Goal: Task Accomplishment & Management: Complete application form

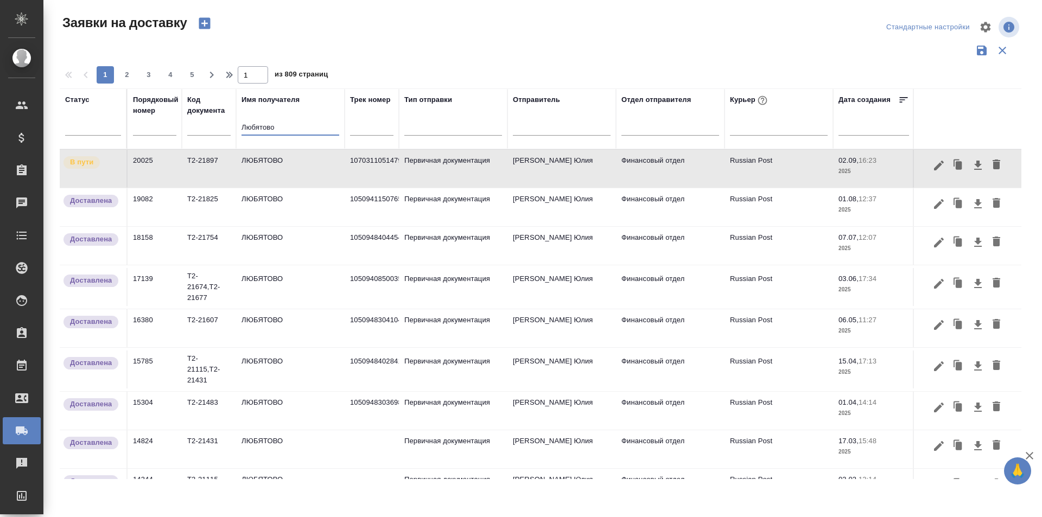
click at [264, 128] on input "Любятово" at bounding box center [290, 129] width 98 height 14
click at [152, 130] on input "text" at bounding box center [154, 127] width 43 height 15
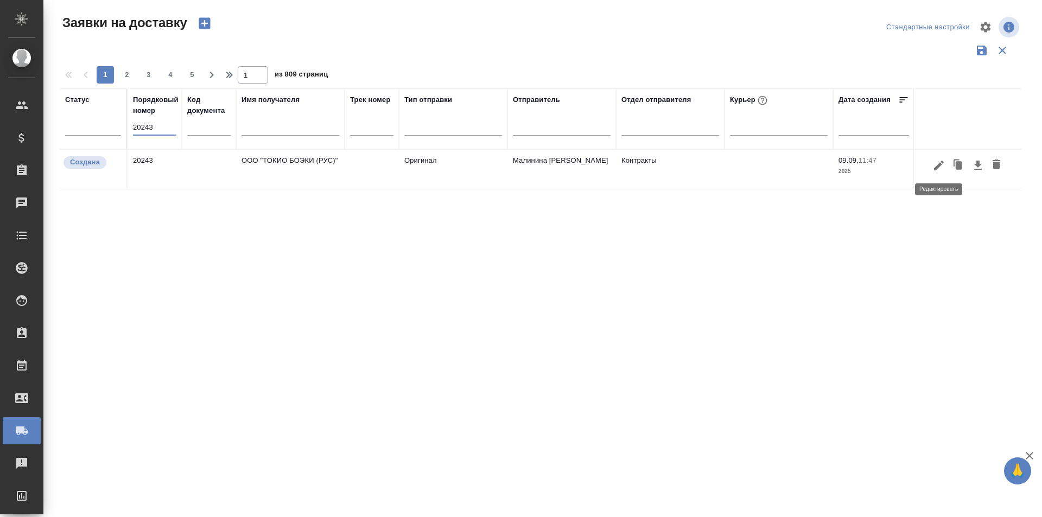
type input "20243"
click at [933, 160] on icon "button" at bounding box center [938, 165] width 13 height 13
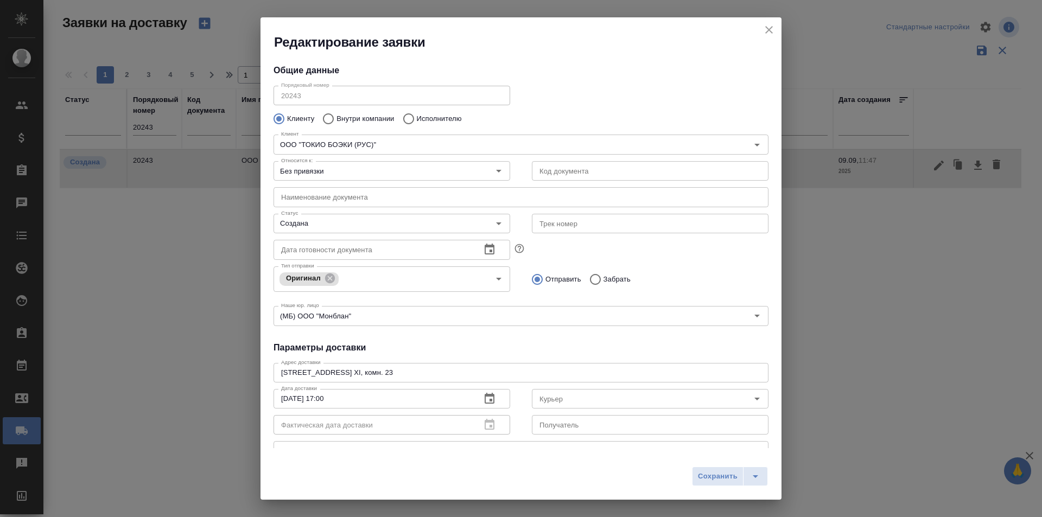
type input "Чичина Екатерина"
type input "[PHONE_NUMBER] доб.202"
type input "Малинина [PERSON_NAME]"
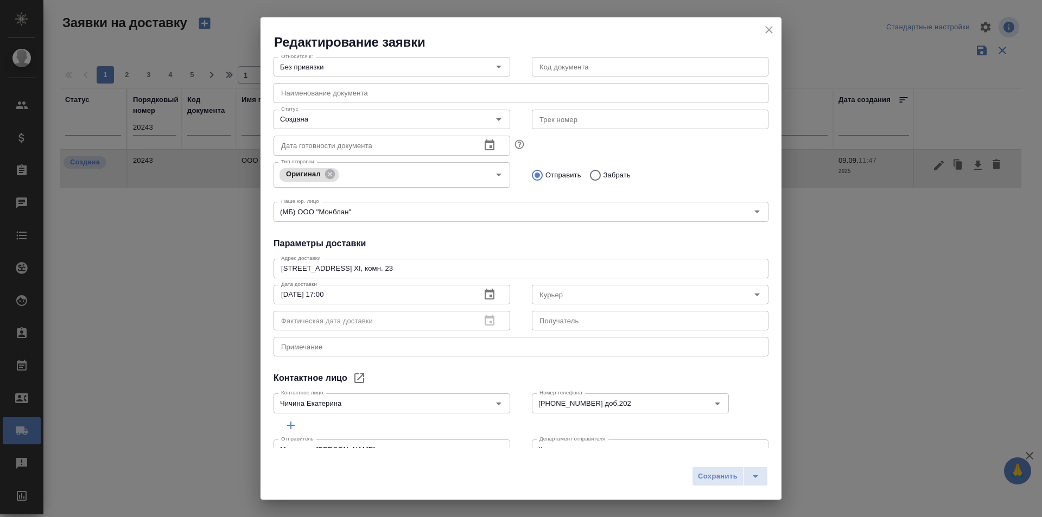
scroll to position [109, 0]
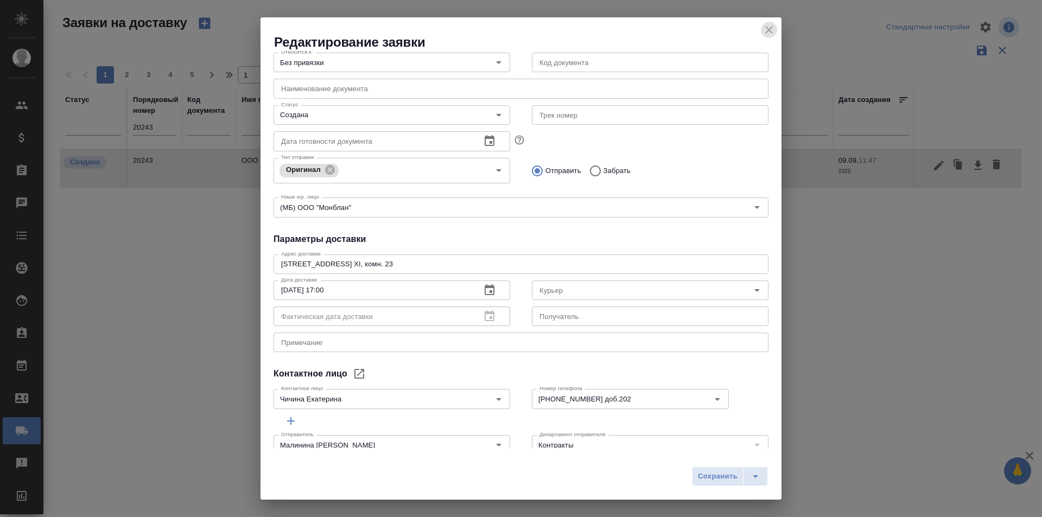
click at [764, 33] on icon "close" at bounding box center [768, 29] width 13 height 13
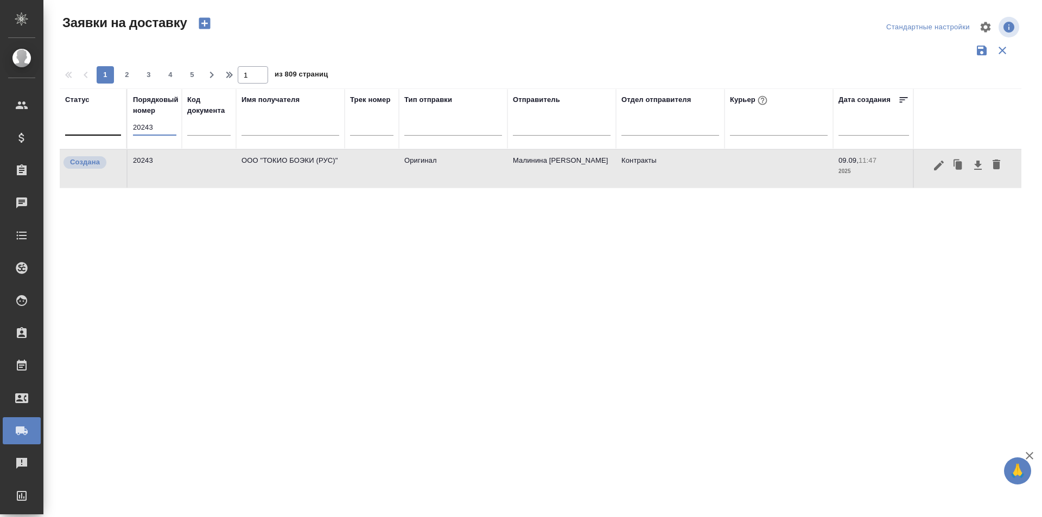
drag, startPoint x: 172, startPoint y: 133, endPoint x: 100, endPoint y: 130, distance: 71.7
click at [100, 130] on tr "Статус Порядковый номер 20243 Код документа Имя получателя Трек номер Тип отпра…" at bounding box center [623, 118] width 1126 height 61
click at [175, 126] on input "20243" at bounding box center [154, 127] width 43 height 15
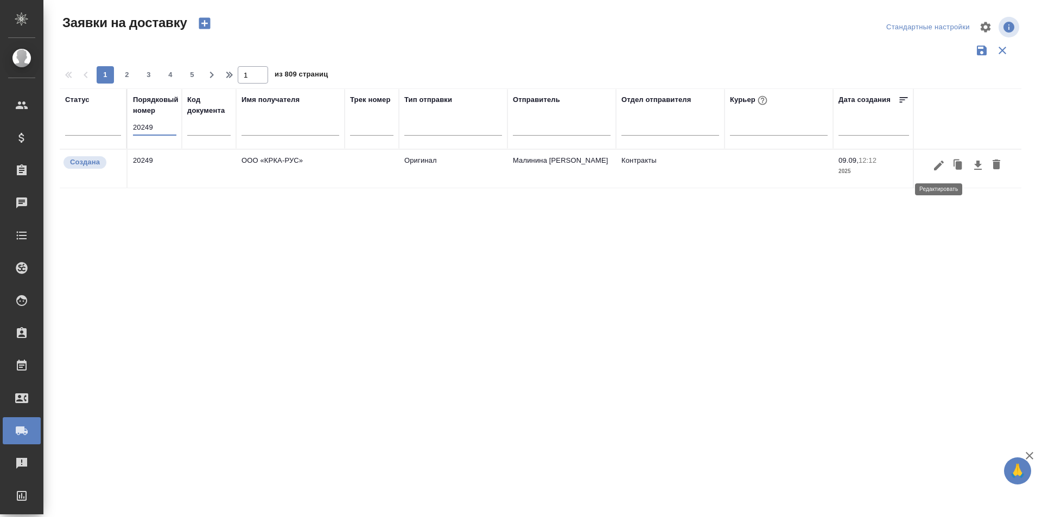
type input "20249"
click at [932, 166] on icon "button" at bounding box center [938, 165] width 13 height 13
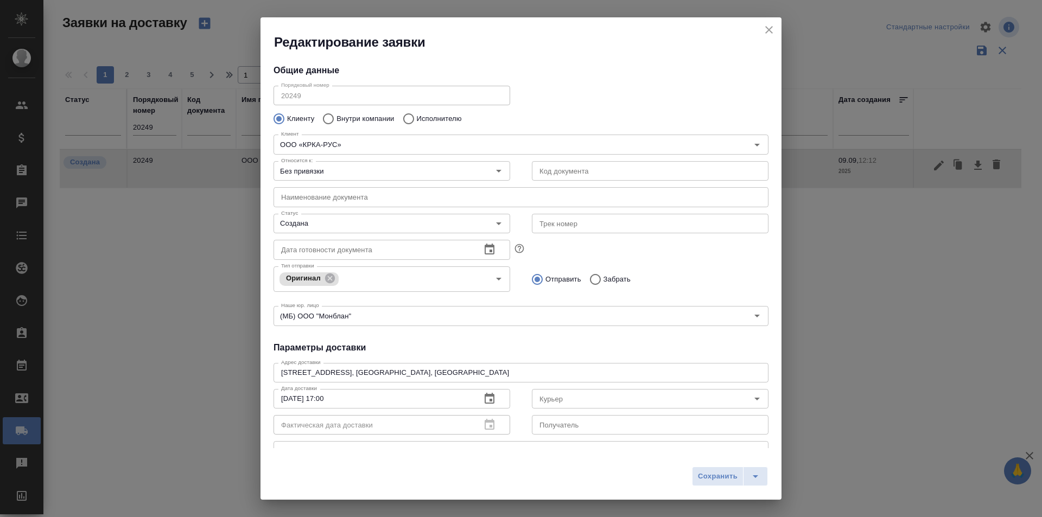
type input "Ложкомоева Нина"
type input "+7 (495) 981 -10-95"
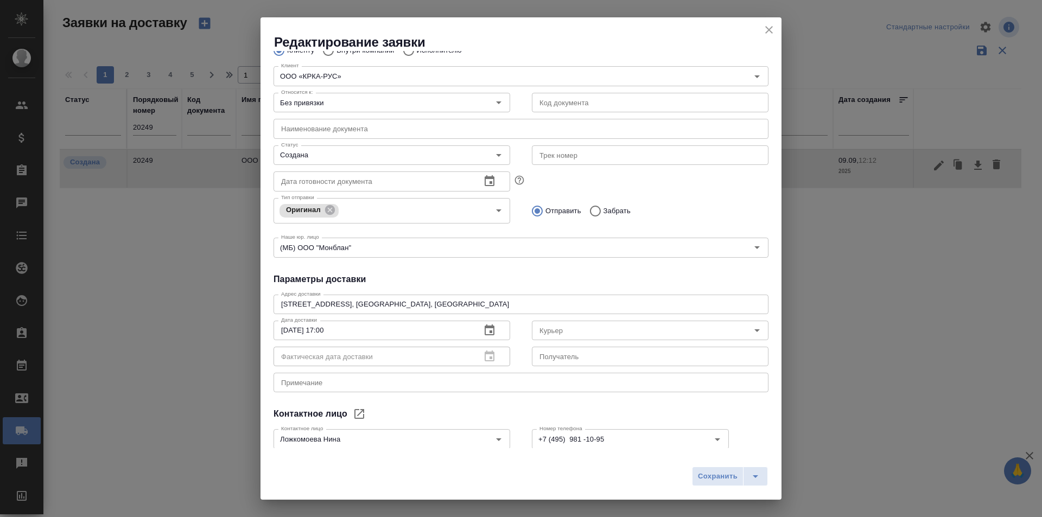
scroll to position [128, 0]
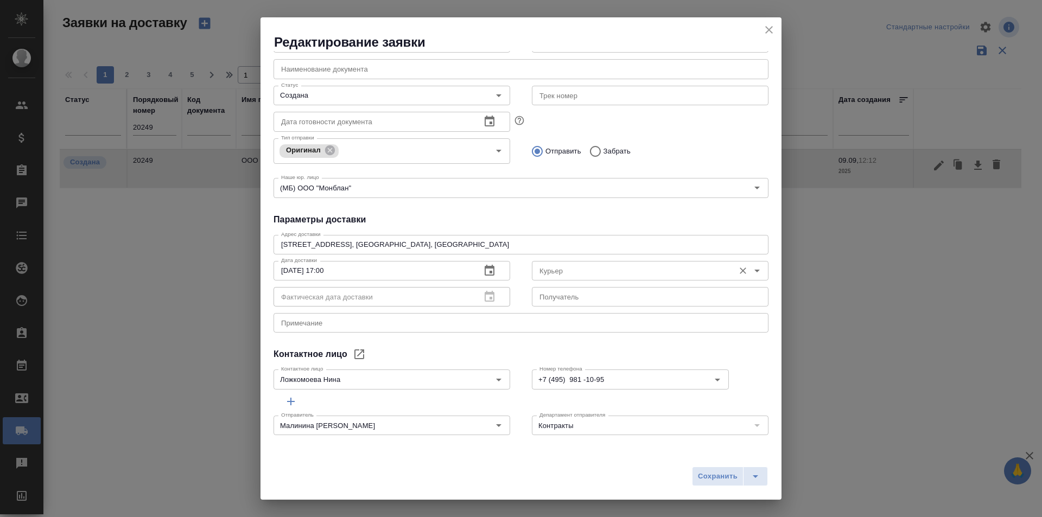
click at [582, 274] on input "Курьер" at bounding box center [632, 270] width 194 height 13
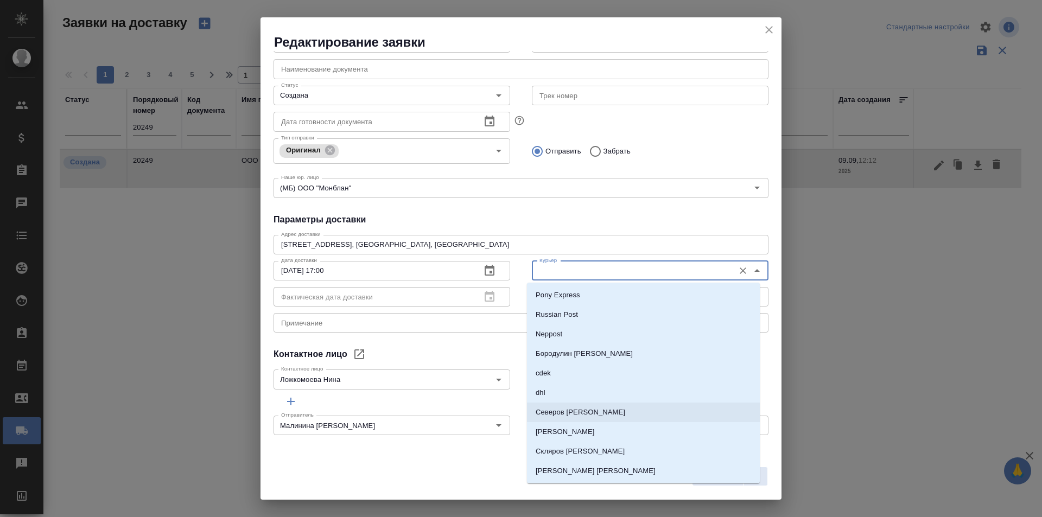
click at [568, 413] on p "Северов [PERSON_NAME]" at bounding box center [581, 412] width 90 height 11
type input "Северов [PERSON_NAME]"
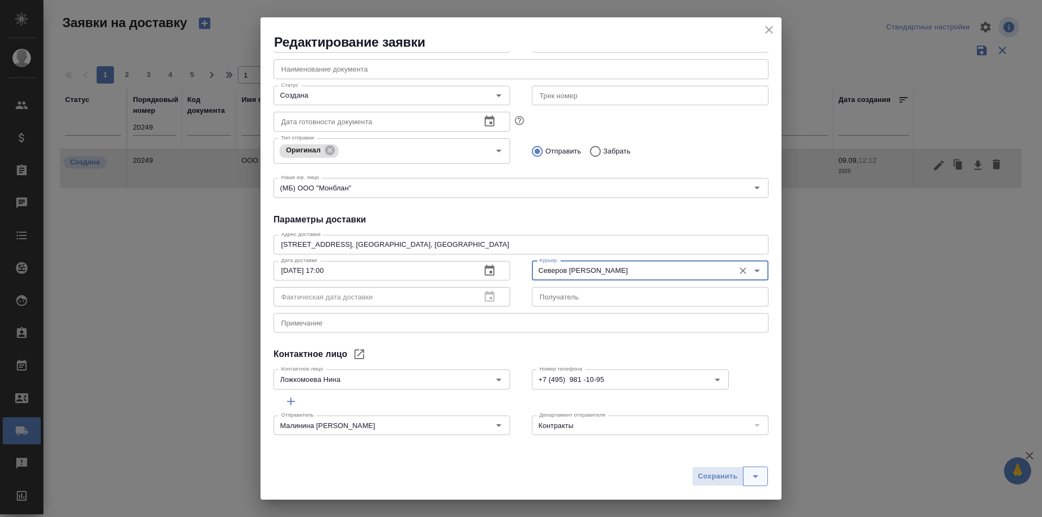
click at [756, 474] on icon "split button" at bounding box center [755, 476] width 13 height 13
click at [755, 457] on li "Сохранить и скачать" at bounding box center [732, 453] width 87 height 17
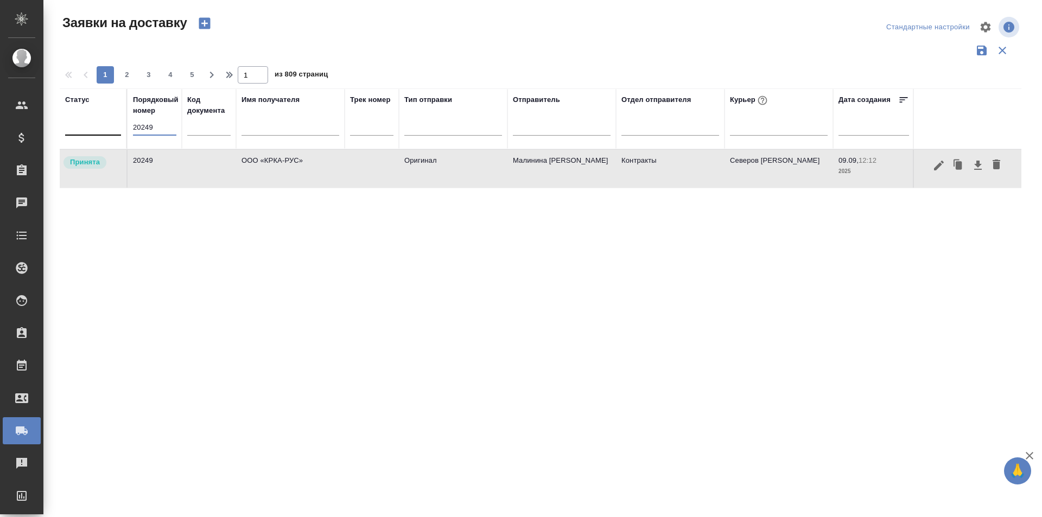
drag, startPoint x: 164, startPoint y: 129, endPoint x: 70, endPoint y: 134, distance: 94.5
click at [70, 134] on tr "Статус Порядковый номер 20249 Код документа Имя получателя Трек номер Тип отпра…" at bounding box center [623, 118] width 1126 height 61
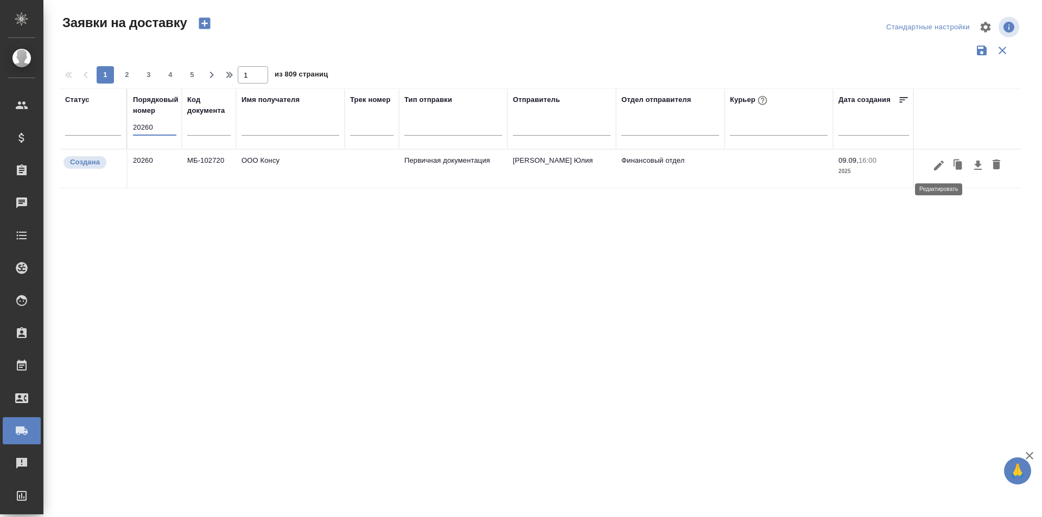
type input "20260"
click at [940, 170] on icon "button" at bounding box center [938, 165] width 13 height 13
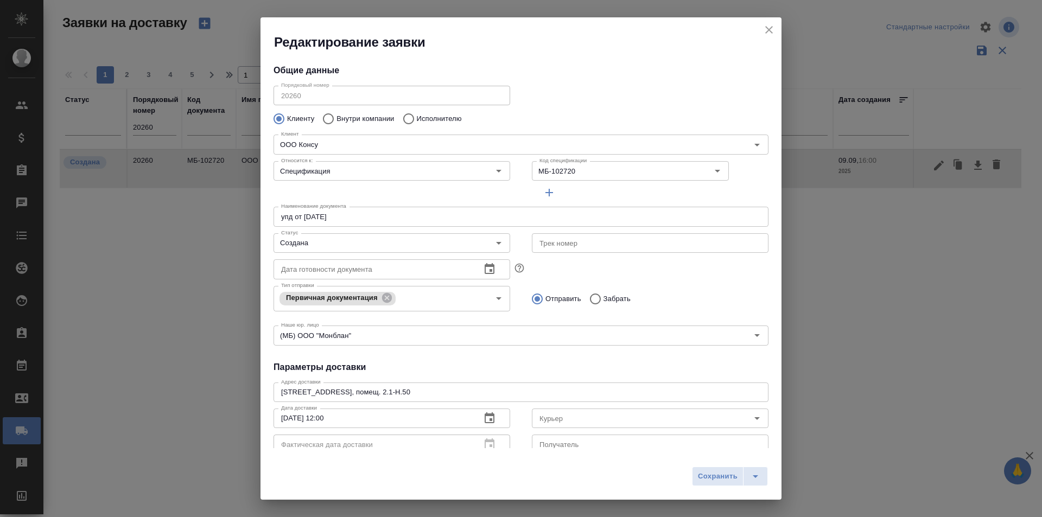
type input "[PERSON_NAME] [PERSON_NAME]"
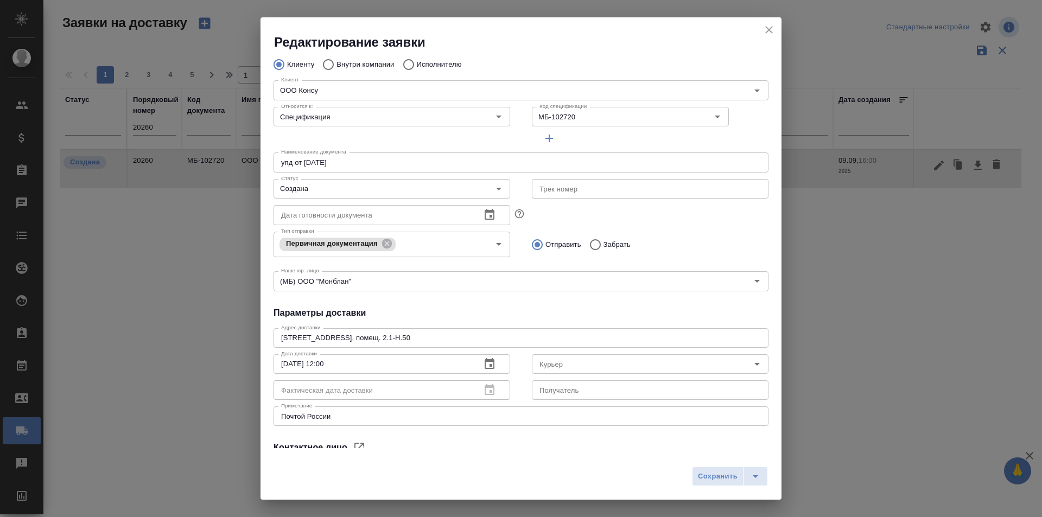
scroll to position [148, 0]
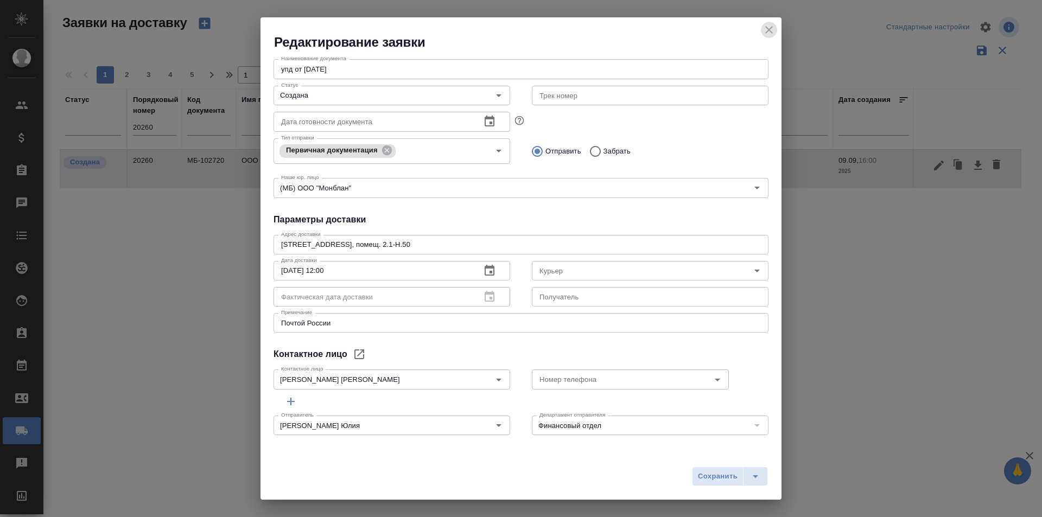
click at [768, 31] on icon "close" at bounding box center [769, 30] width 8 height 8
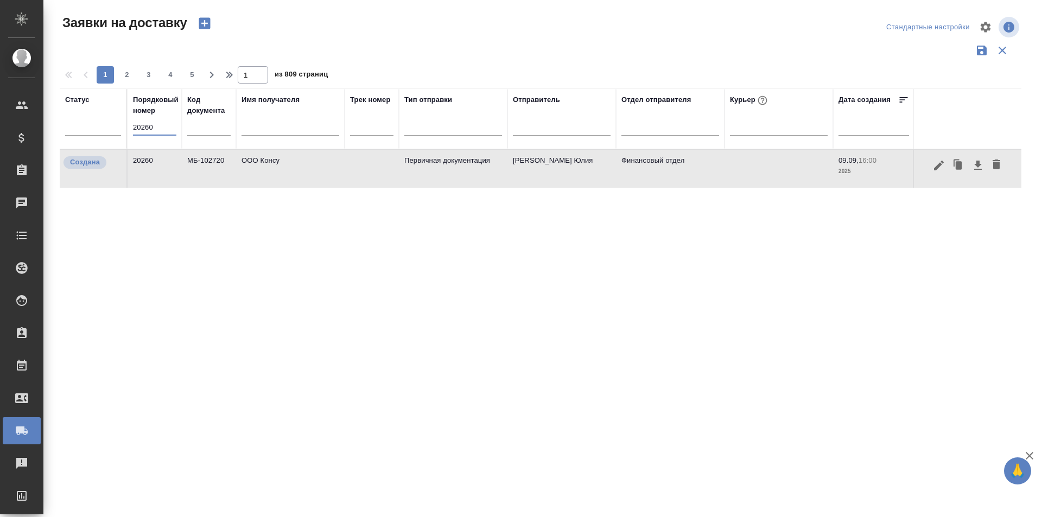
click at [157, 132] on input "20260" at bounding box center [154, 127] width 43 height 15
click at [157, 132] on input "202643" at bounding box center [154, 127] width 43 height 15
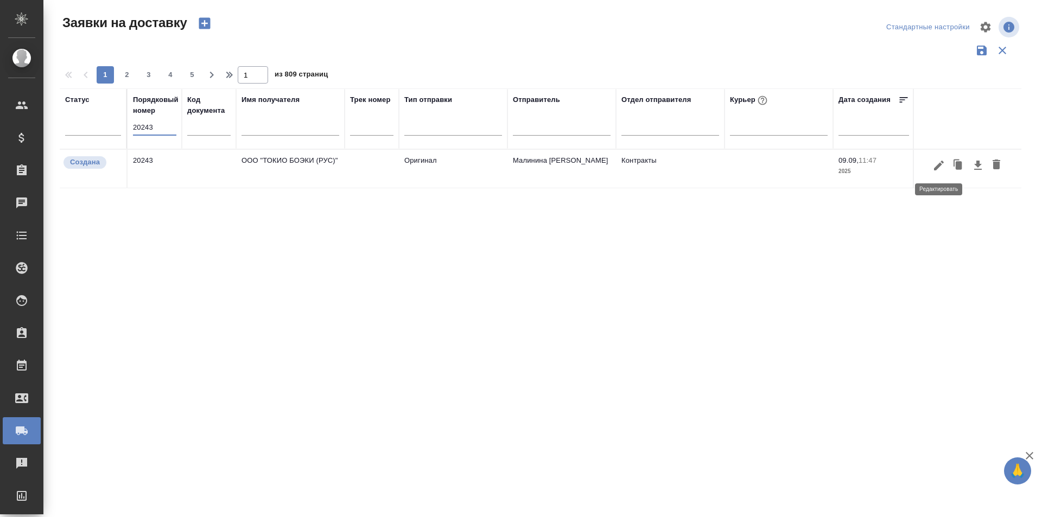
type input "20243"
click at [942, 168] on icon "button" at bounding box center [938, 165] width 13 height 13
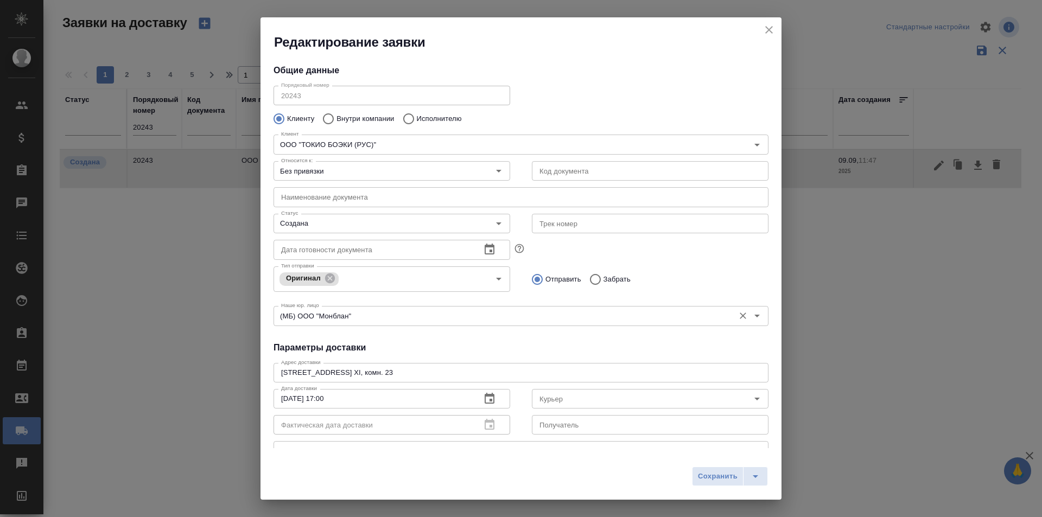
type input "Чичина Екатерина"
type input "[PHONE_NUMBER] доб.202"
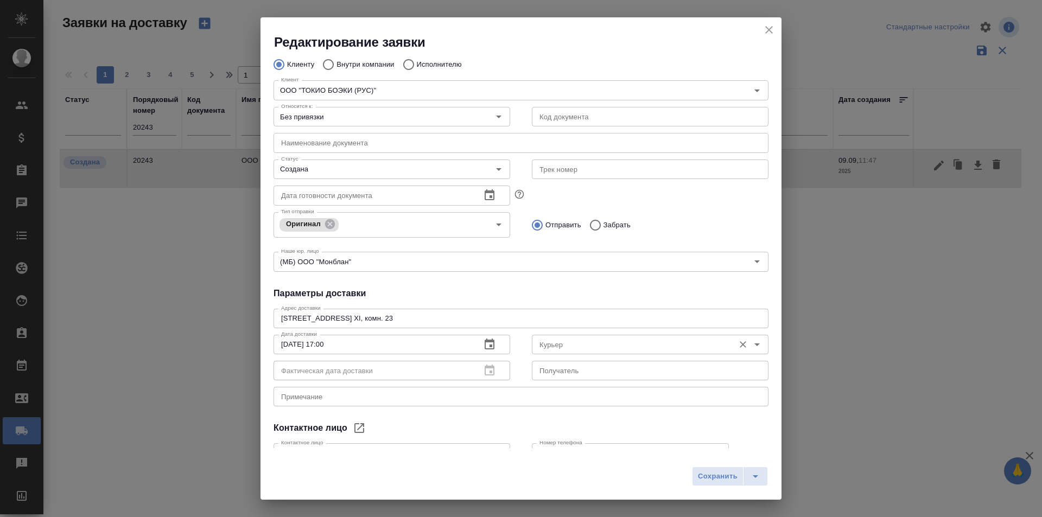
click at [556, 340] on input "Курьер" at bounding box center [632, 344] width 194 height 13
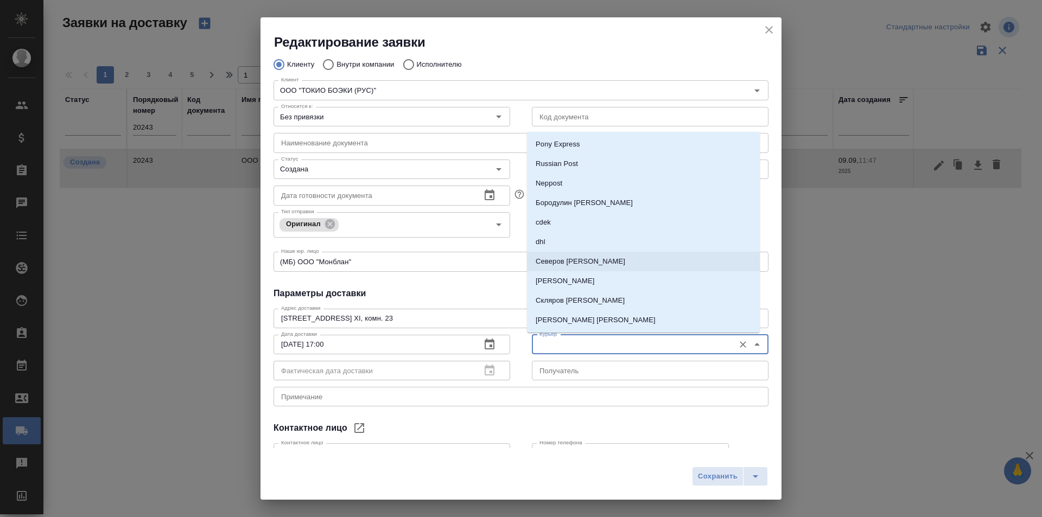
click at [572, 265] on p "Северов [PERSON_NAME]" at bounding box center [581, 261] width 90 height 11
type input "Северов [PERSON_NAME]"
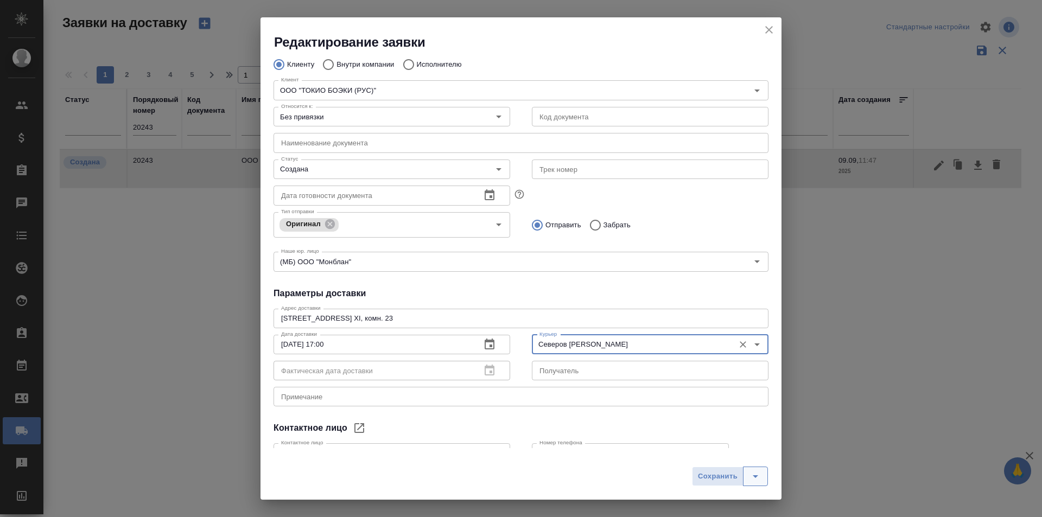
click at [764, 479] on button "split button" at bounding box center [755, 477] width 25 height 20
click at [747, 454] on li "Сохранить и скачать" at bounding box center [732, 453] width 87 height 17
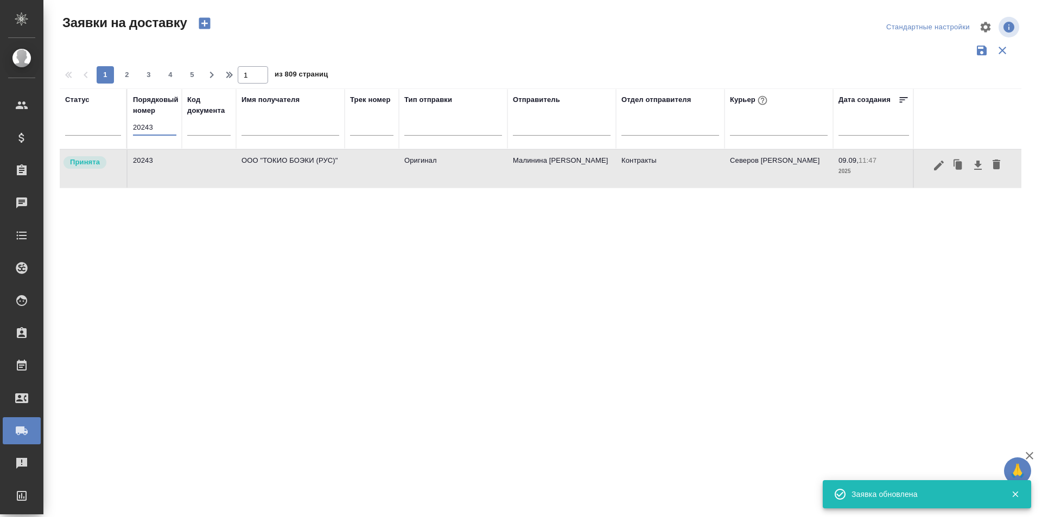
drag, startPoint x: 162, startPoint y: 125, endPoint x: 123, endPoint y: 126, distance: 39.1
click at [123, 126] on tr "Статус Порядковый номер 20243 Код документа Имя получателя Трек номер Тип отпра…" at bounding box center [623, 118] width 1126 height 61
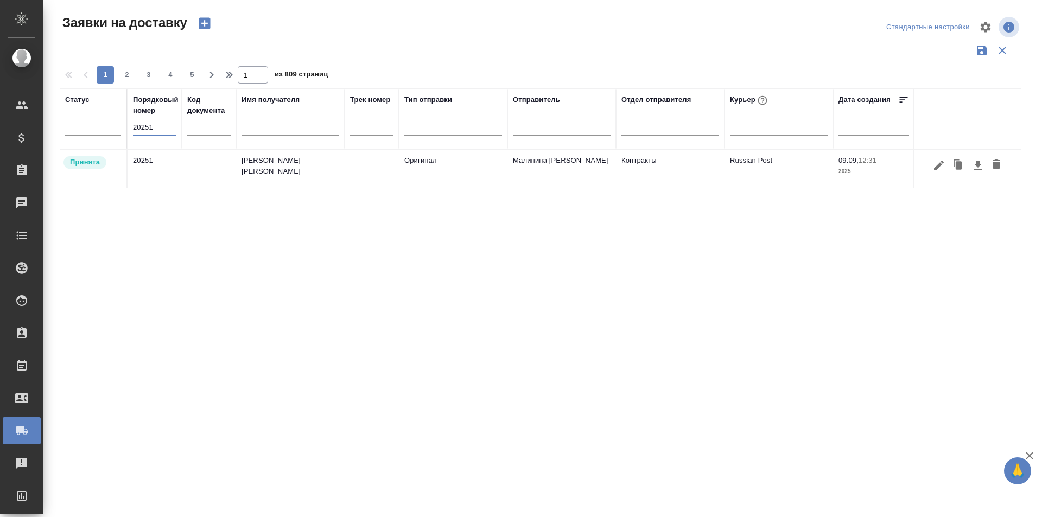
drag, startPoint x: 161, startPoint y: 129, endPoint x: 106, endPoint y: 136, distance: 55.2
click at [106, 136] on tr "Статус Порядковый номер 20251 Код документа Имя получателя Трек номер Тип отпра…" at bounding box center [623, 118] width 1126 height 61
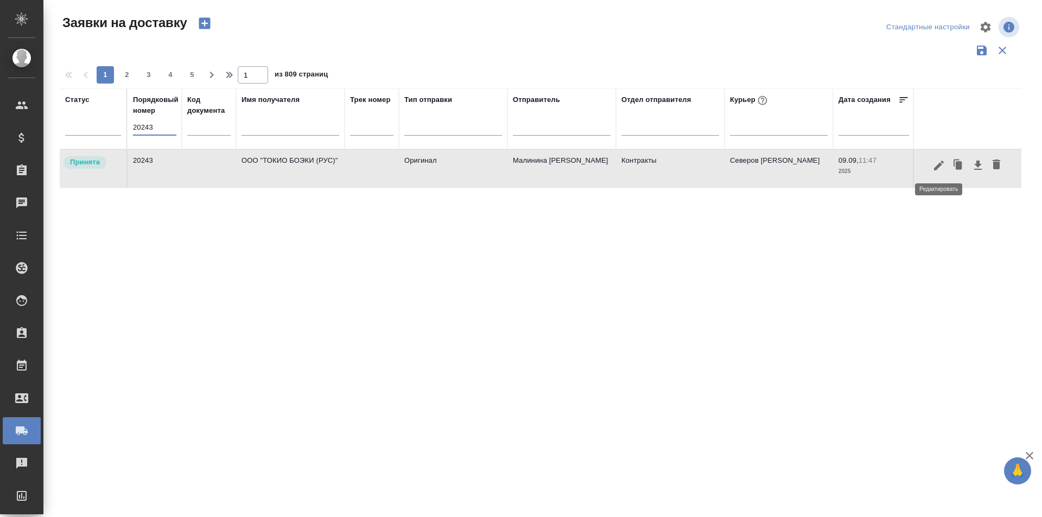
click at [938, 168] on icon "button" at bounding box center [938, 165] width 13 height 13
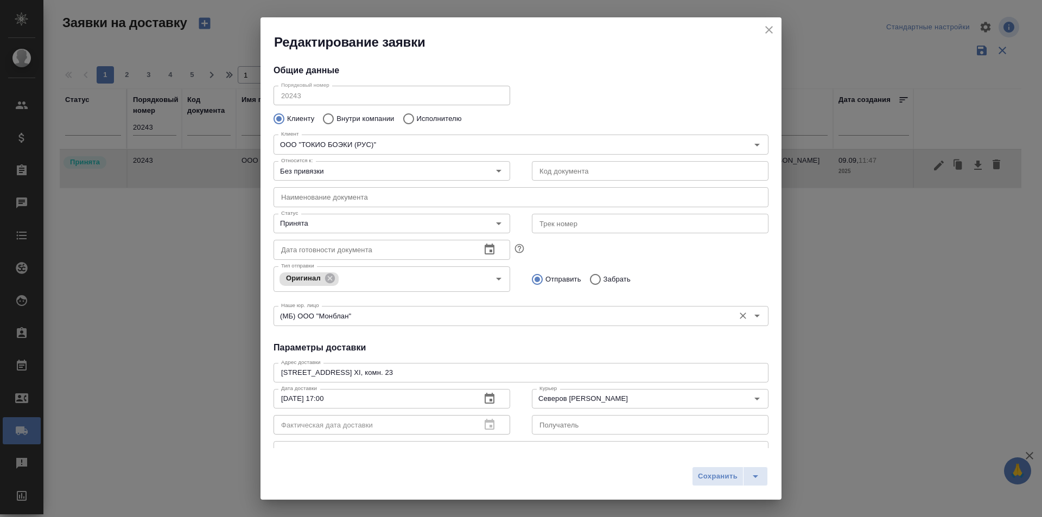
scroll to position [109, 0]
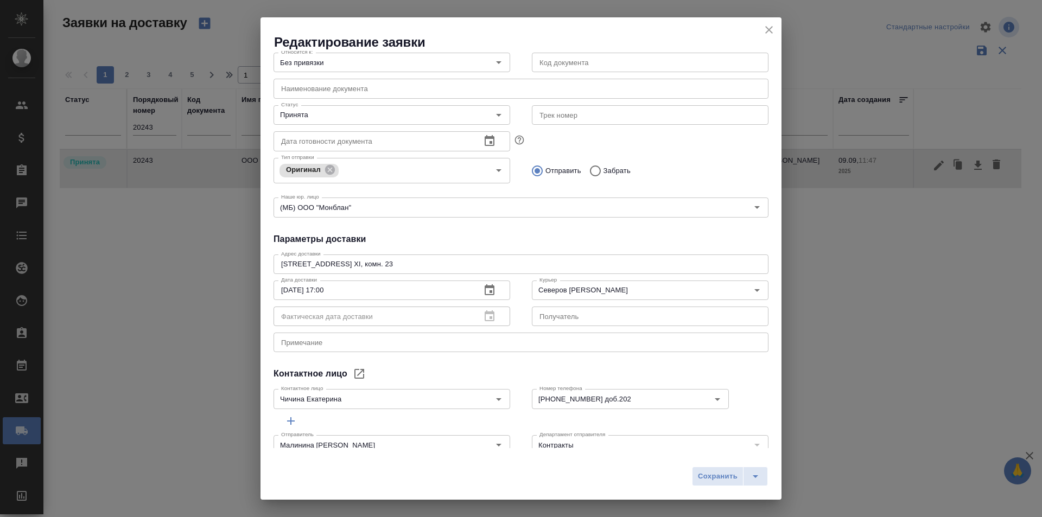
click at [764, 26] on icon "close" at bounding box center [768, 29] width 13 height 13
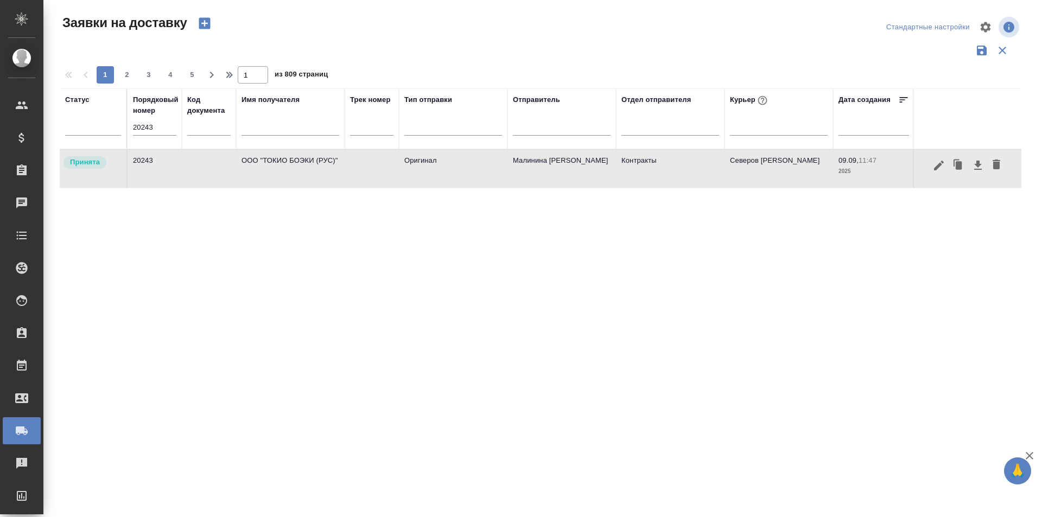
click at [167, 131] on input "20243" at bounding box center [154, 127] width 43 height 15
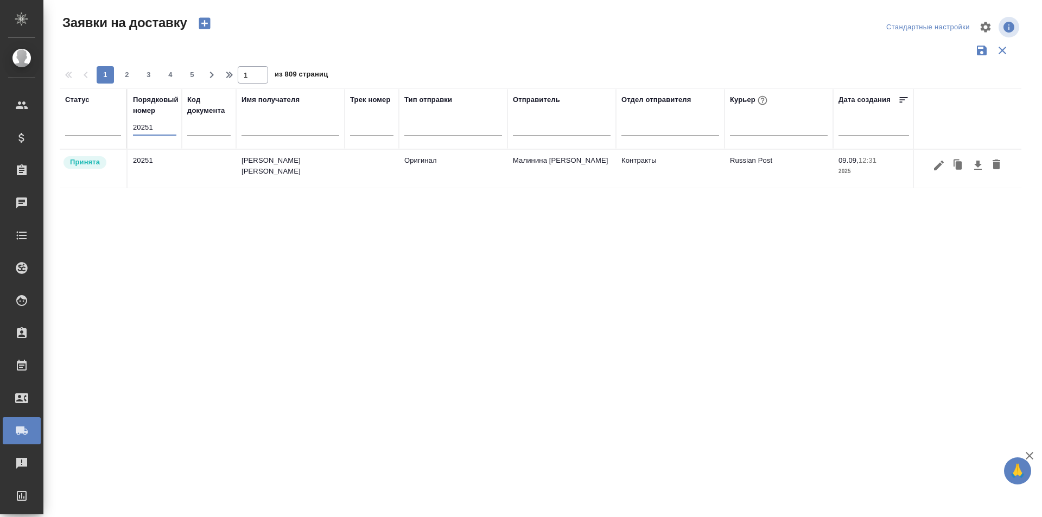
type input "20251"
click at [942, 165] on icon "button" at bounding box center [938, 165] width 13 height 13
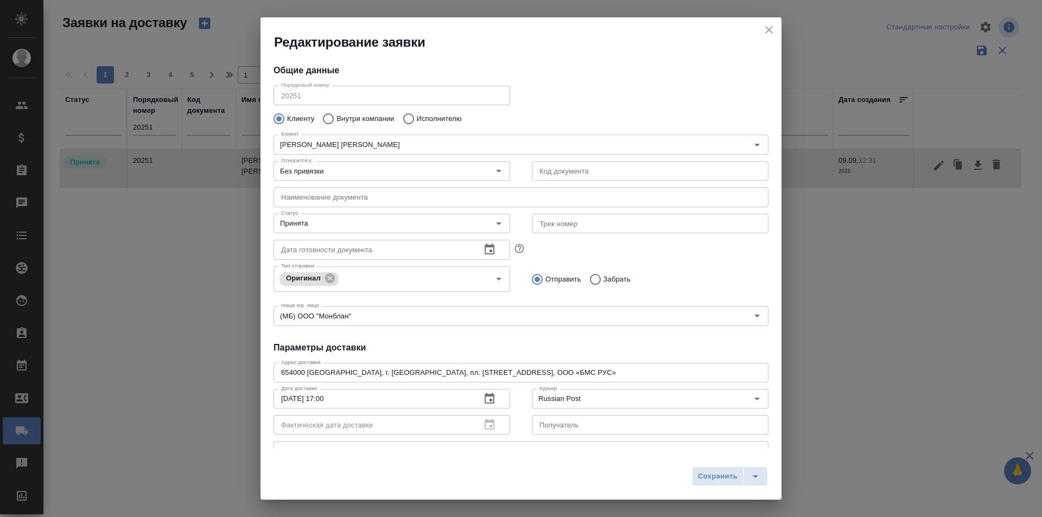
type input "[PERSON_NAME] Валентина"
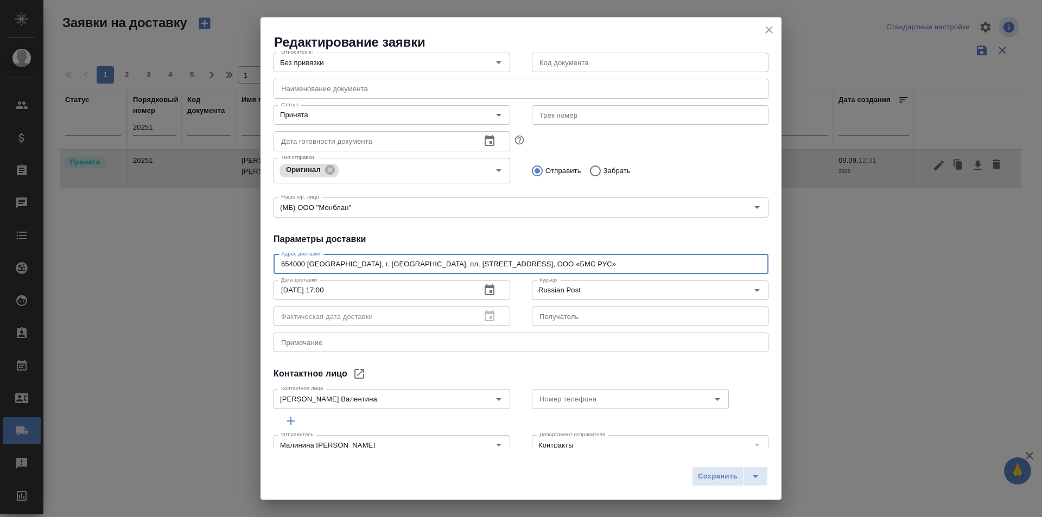
drag, startPoint x: 306, startPoint y: 266, endPoint x: 432, endPoint y: 266, distance: 125.9
click at [432, 266] on textarea "654000 [GEOGRAPHIC_DATA], г. [GEOGRAPHIC_DATA], пл. [STREET_ADDRESS], ООО «БМС …" at bounding box center [521, 264] width 480 height 8
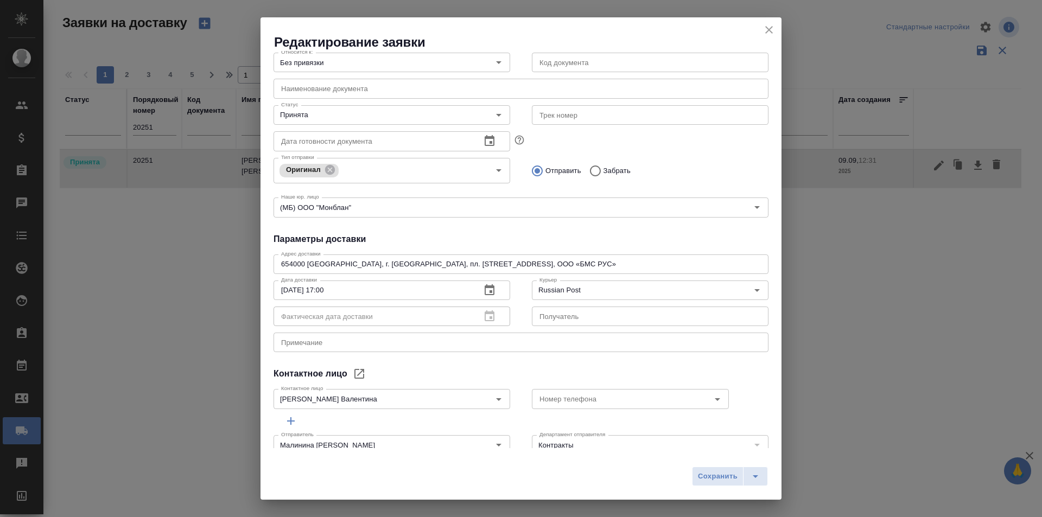
click at [495, 226] on div "Общие данные Порядковый номер 20251 Порядковый номер Клиенту Внутри компании Ис…" at bounding box center [520, 249] width 521 height 397
click at [764, 28] on icon "close" at bounding box center [768, 29] width 13 height 13
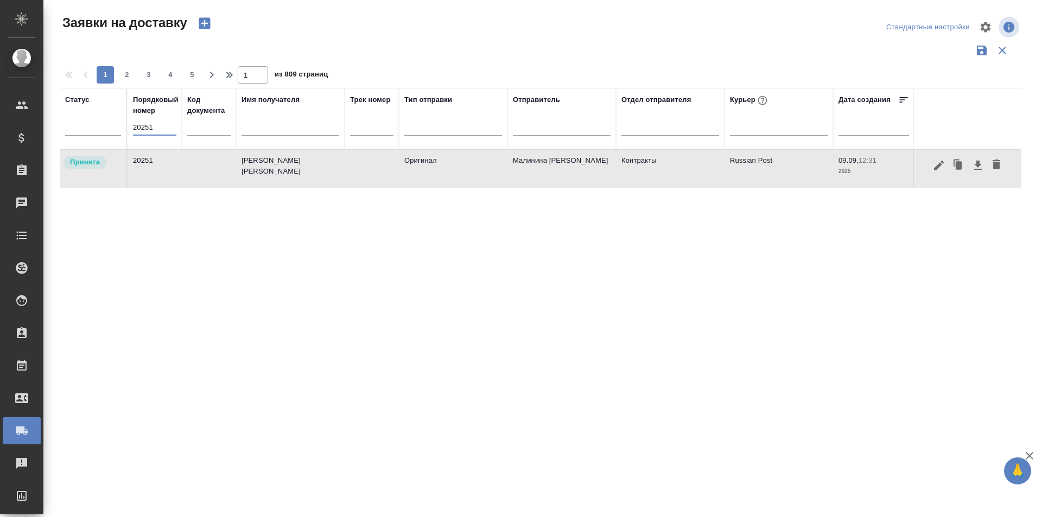
click at [167, 131] on input "20251" at bounding box center [154, 127] width 43 height 15
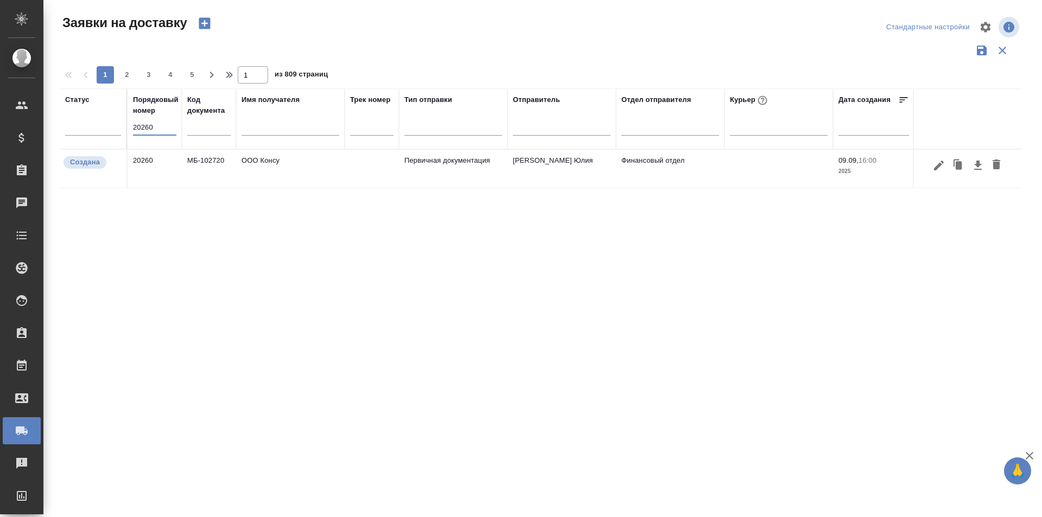
type input "20260"
click at [936, 167] on icon "button" at bounding box center [939, 165] width 10 height 10
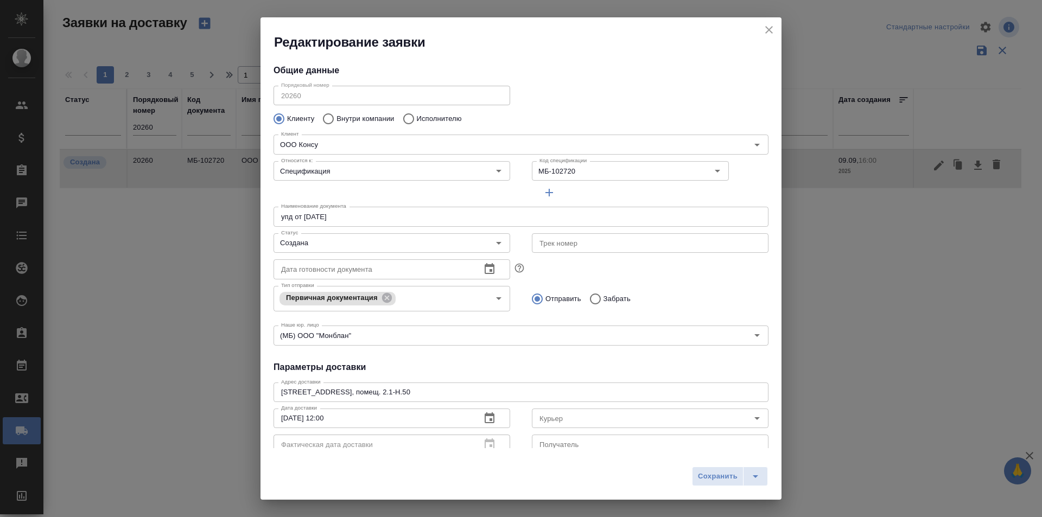
type input "[PERSON_NAME] [PERSON_NAME]"
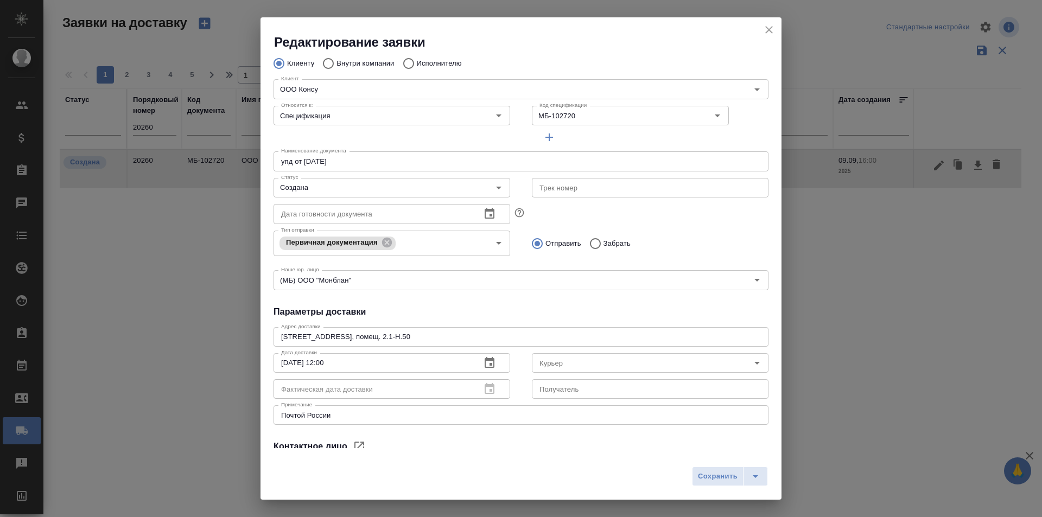
scroll to position [148, 0]
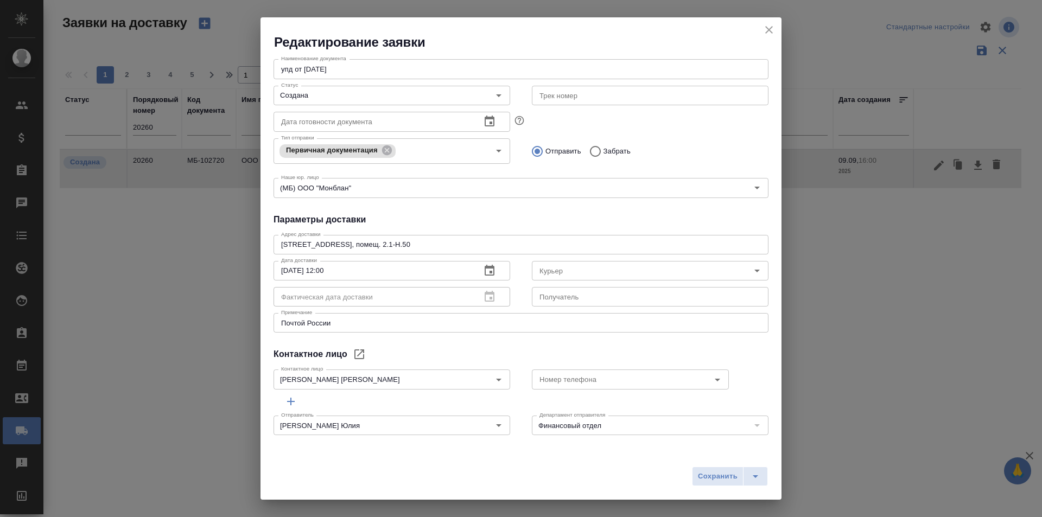
click at [767, 34] on icon "close" at bounding box center [768, 29] width 13 height 13
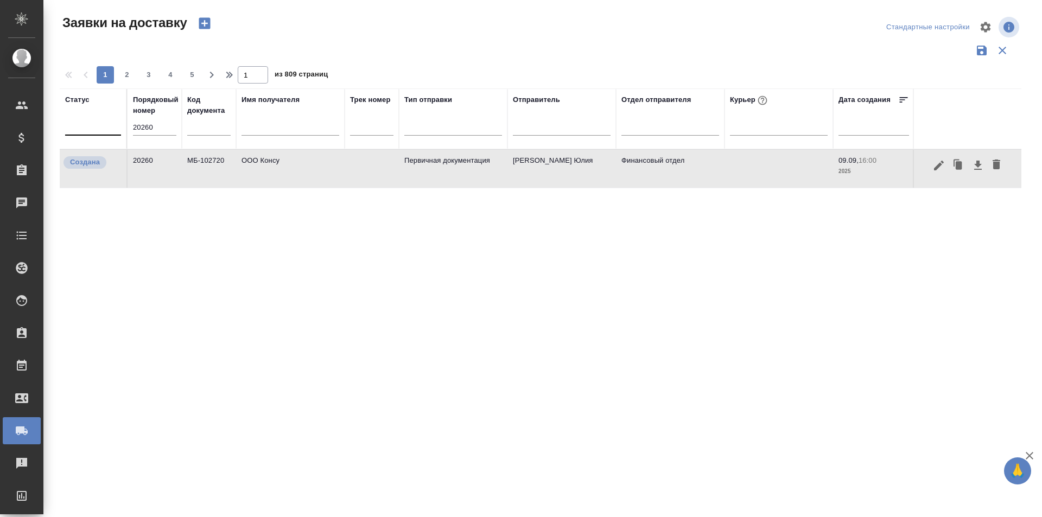
drag, startPoint x: 168, startPoint y: 132, endPoint x: 114, endPoint y: 132, distance: 54.3
click at [114, 132] on tr "Статус Порядковый номер 20260 Код документа Имя получателя Трек номер Тип отпра…" at bounding box center [623, 118] width 1126 height 61
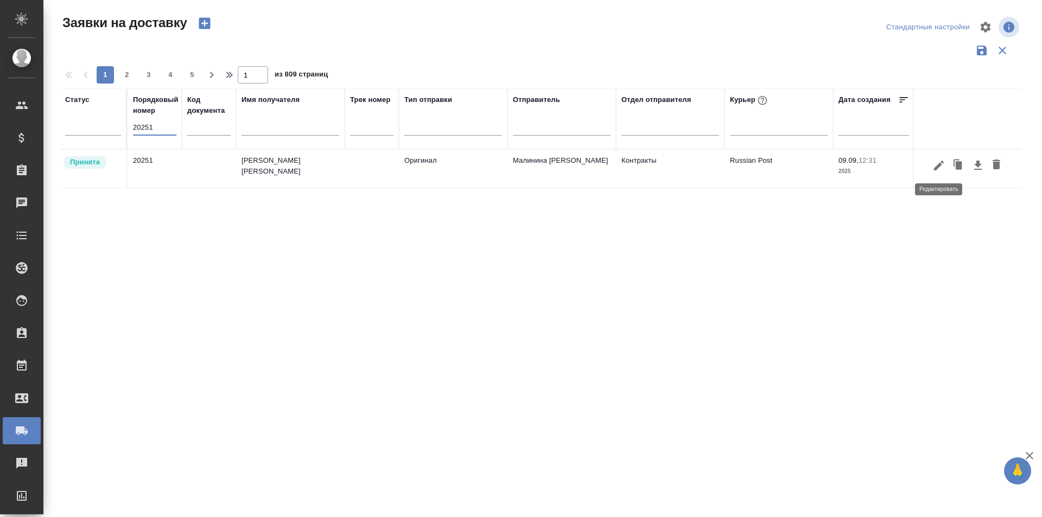
type input "20251"
click at [938, 170] on icon "button" at bounding box center [938, 165] width 13 height 13
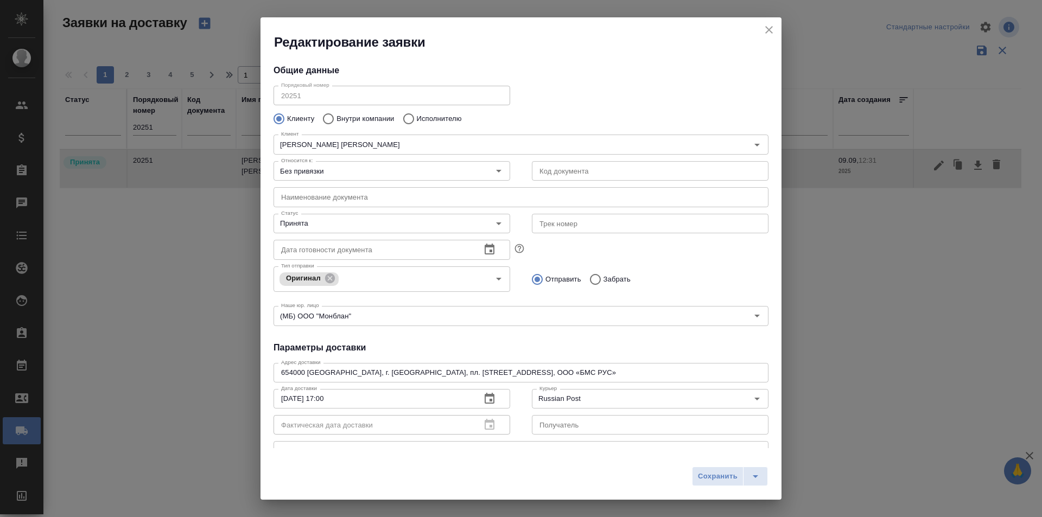
type input "[PERSON_NAME] Валентина"
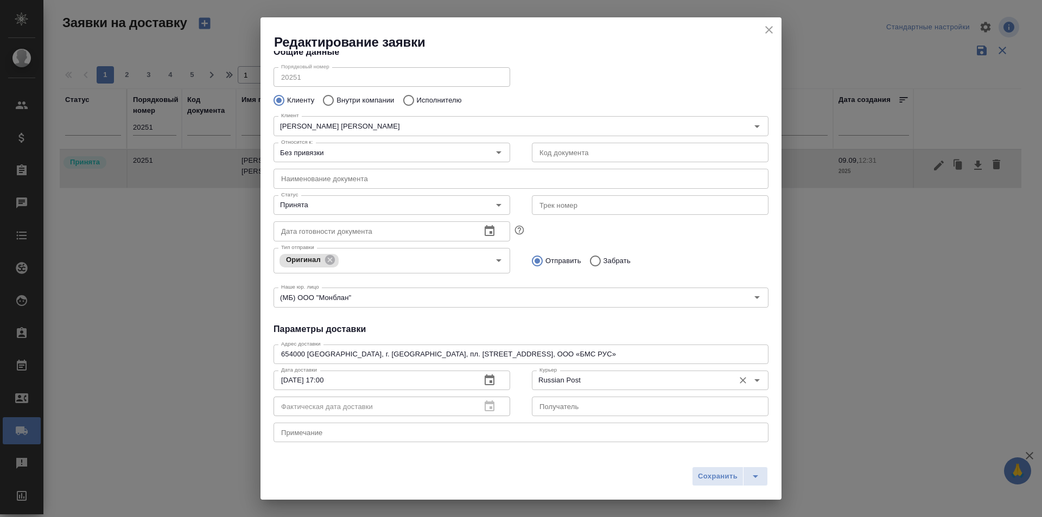
scroll to position [0, 0]
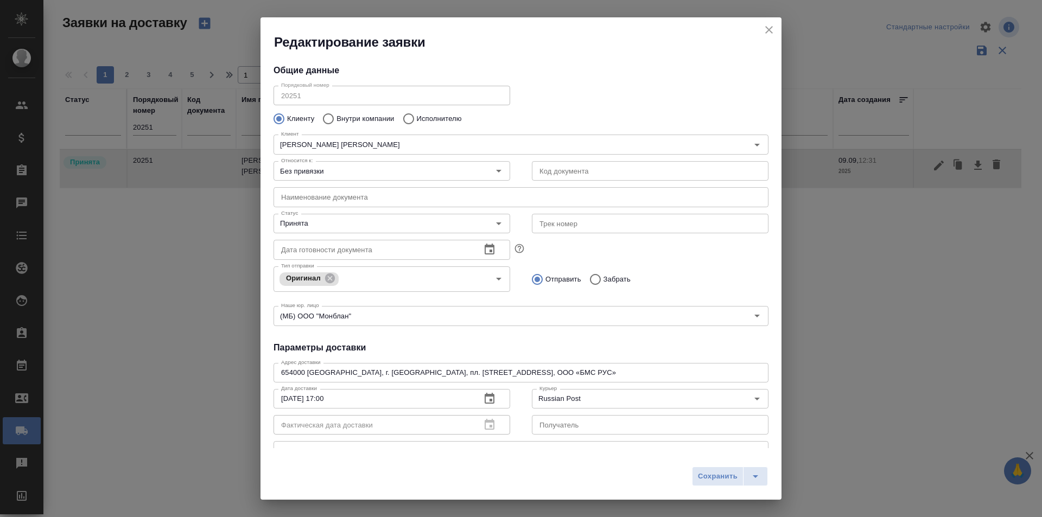
click at [762, 35] on h2 "Редактирование заявки" at bounding box center [527, 42] width 507 height 17
click at [767, 32] on icon "close" at bounding box center [769, 30] width 8 height 8
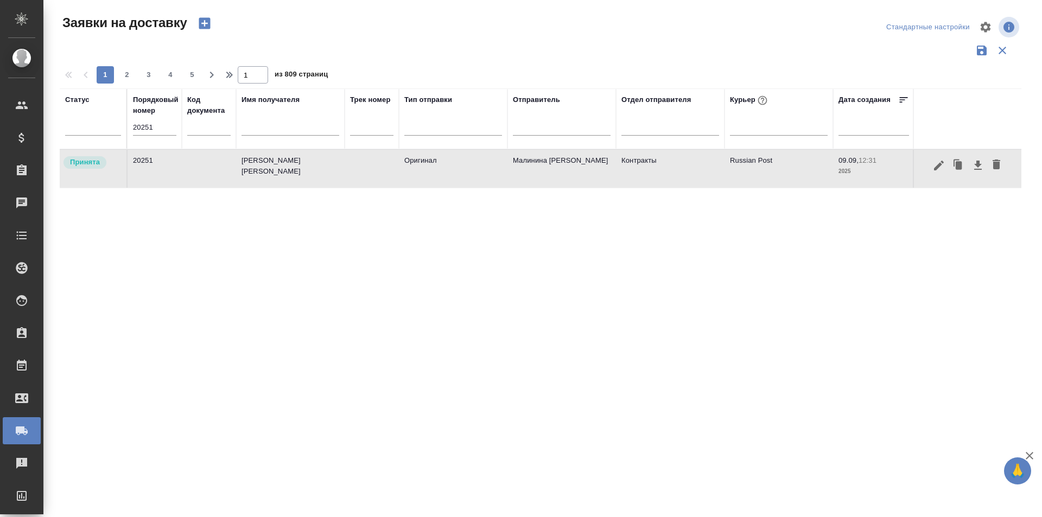
click at [161, 130] on input "20251" at bounding box center [154, 127] width 43 height 15
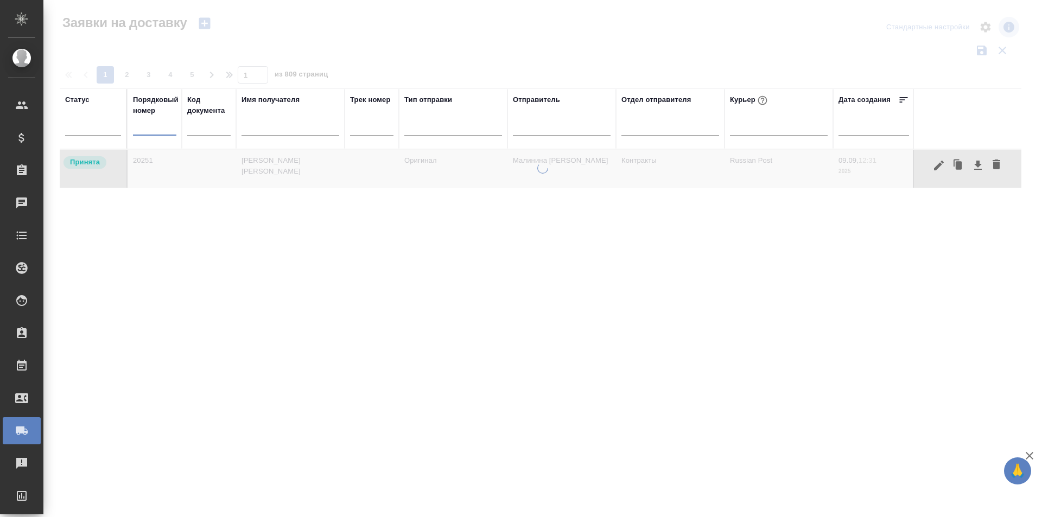
click at [277, 130] on input "text" at bounding box center [290, 129] width 98 height 14
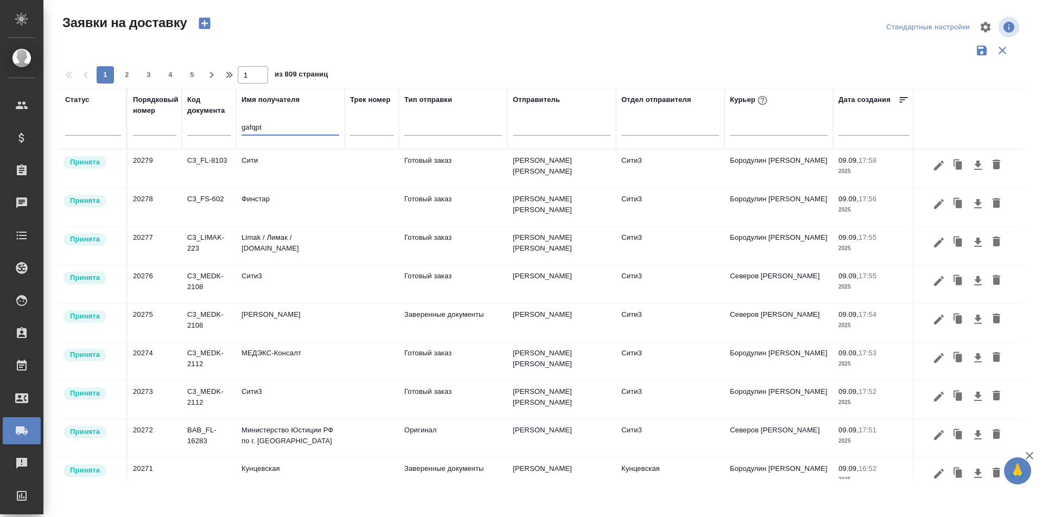
type input "gafqpth"
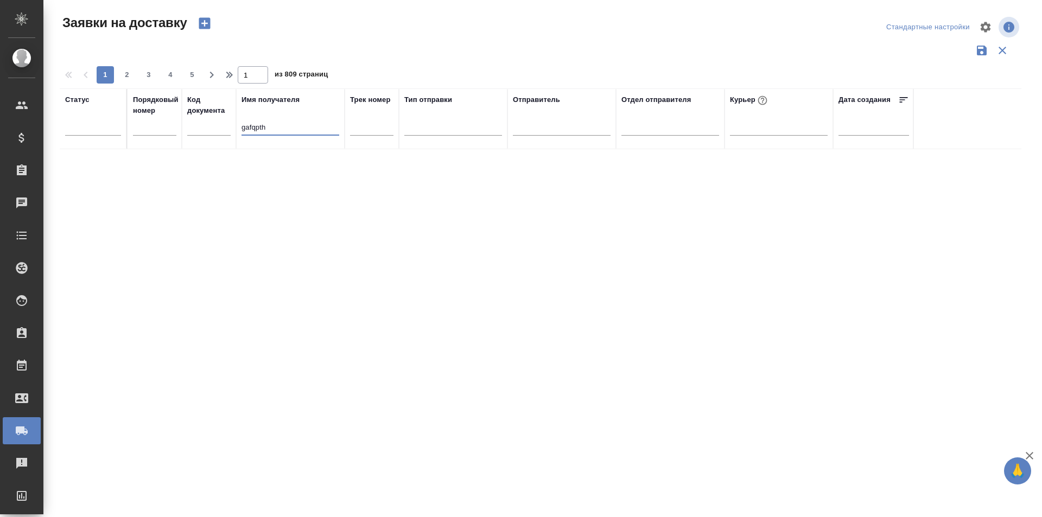
drag, startPoint x: 290, startPoint y: 123, endPoint x: 199, endPoint y: 130, distance: 90.9
click at [199, 130] on tr "Статус Порядковый номер Код документа Имя получателя gafqpth Трек номер Тип отп…" at bounding box center [623, 118] width 1126 height 61
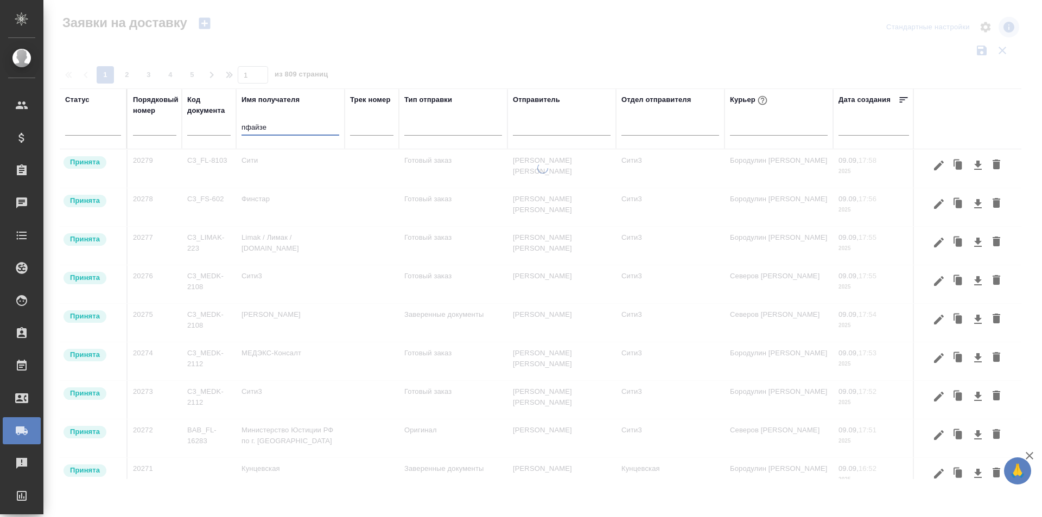
type input "пфайзер"
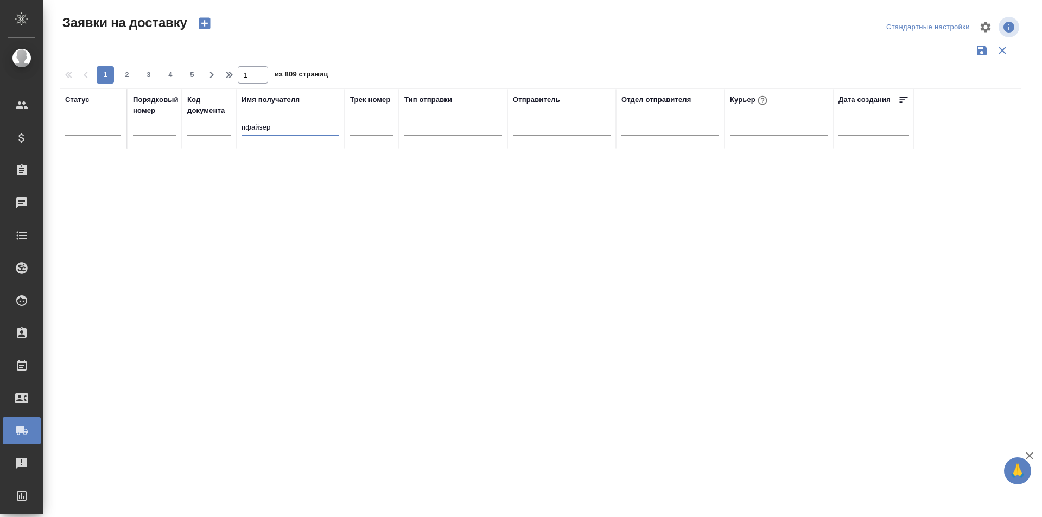
click at [283, 131] on input "пфайзер" at bounding box center [290, 129] width 98 height 14
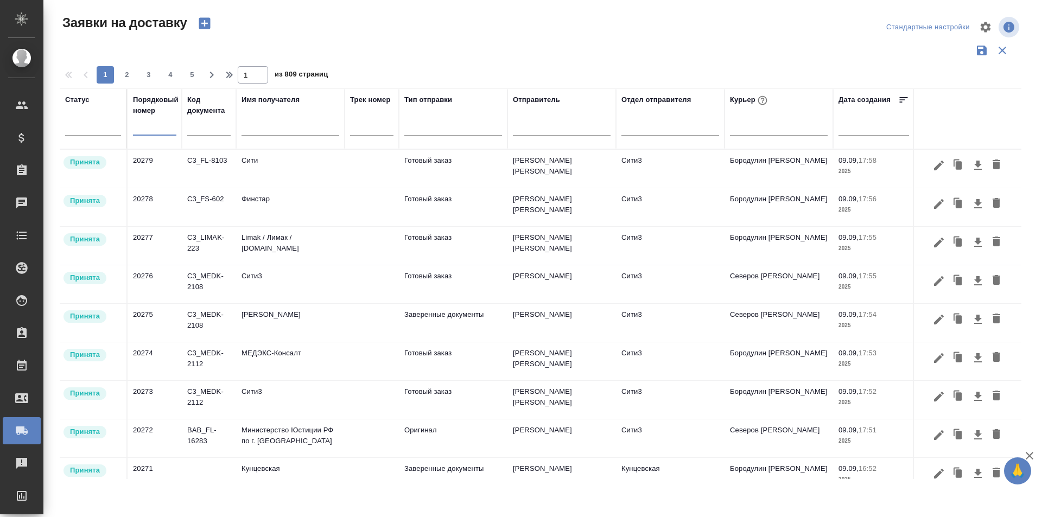
click at [166, 127] on input "text" at bounding box center [154, 127] width 43 height 15
paste input "20241"
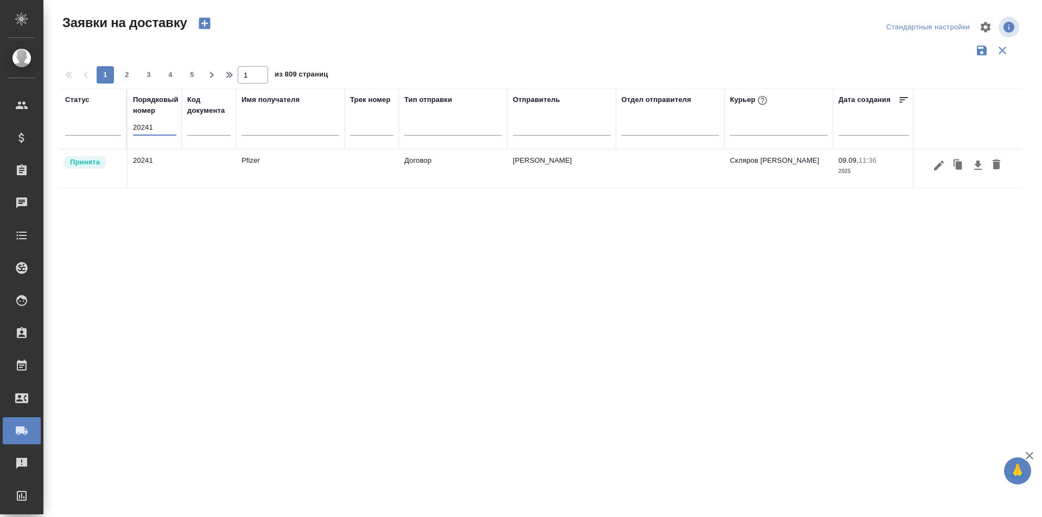
type input "20241"
click at [933, 173] on button "button" at bounding box center [938, 165] width 18 height 21
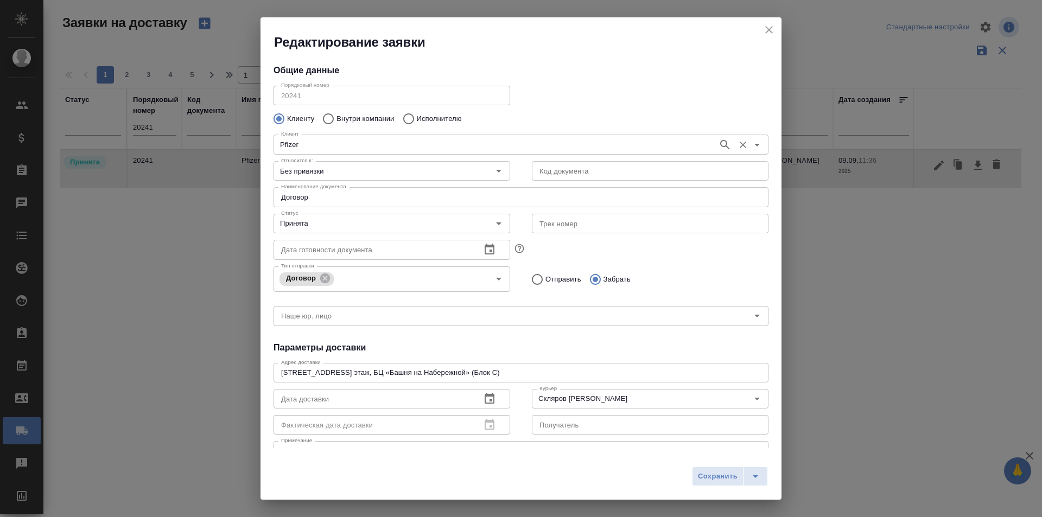
click at [336, 143] on input "Pfizer" at bounding box center [495, 144] width 436 height 13
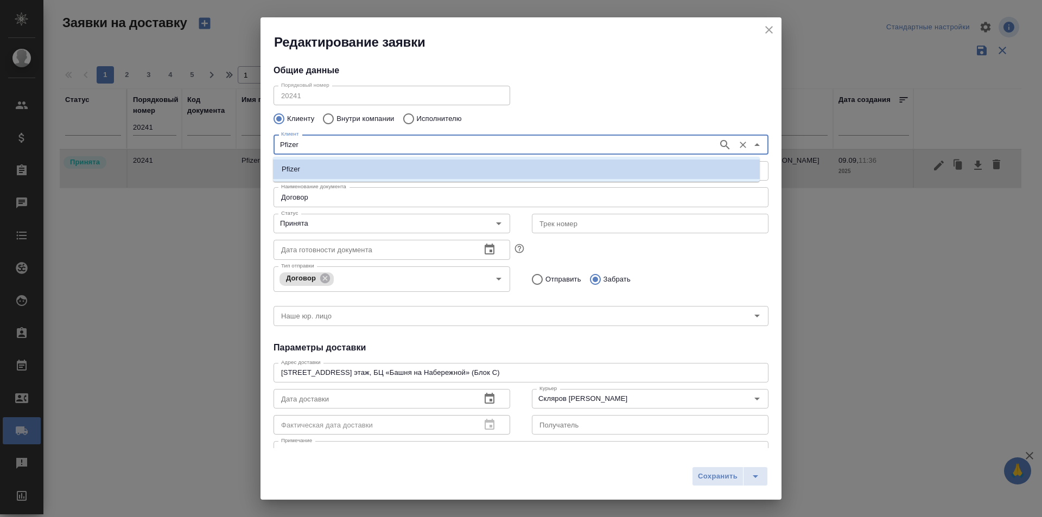
click at [764, 27] on icon "close" at bounding box center [768, 29] width 13 height 13
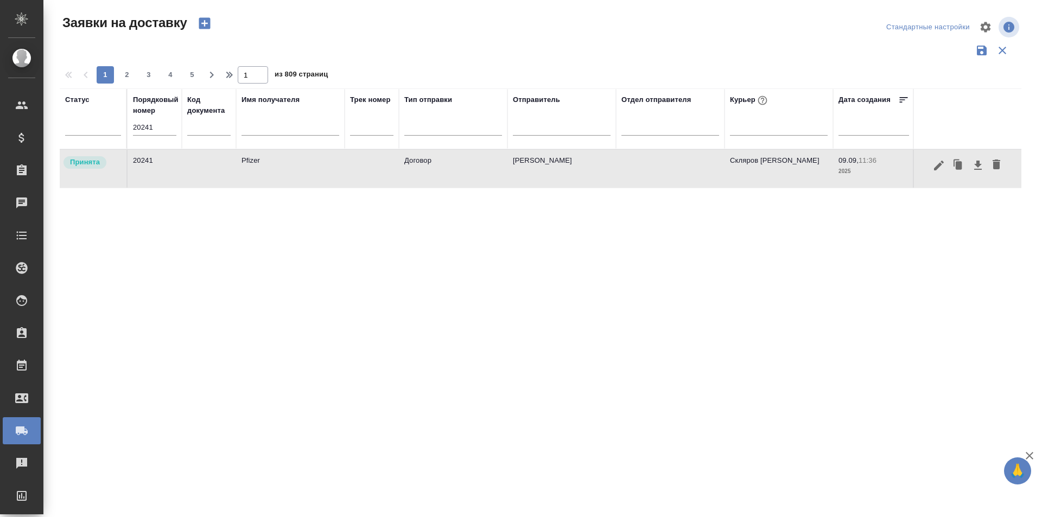
click at [163, 127] on input "20241" at bounding box center [154, 127] width 43 height 15
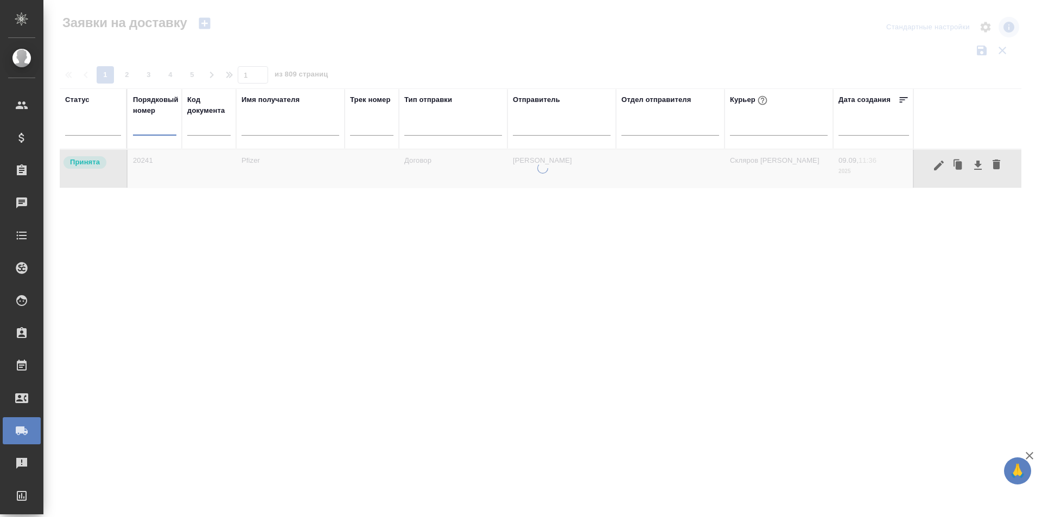
click at [304, 130] on input "text" at bounding box center [290, 129] width 98 height 14
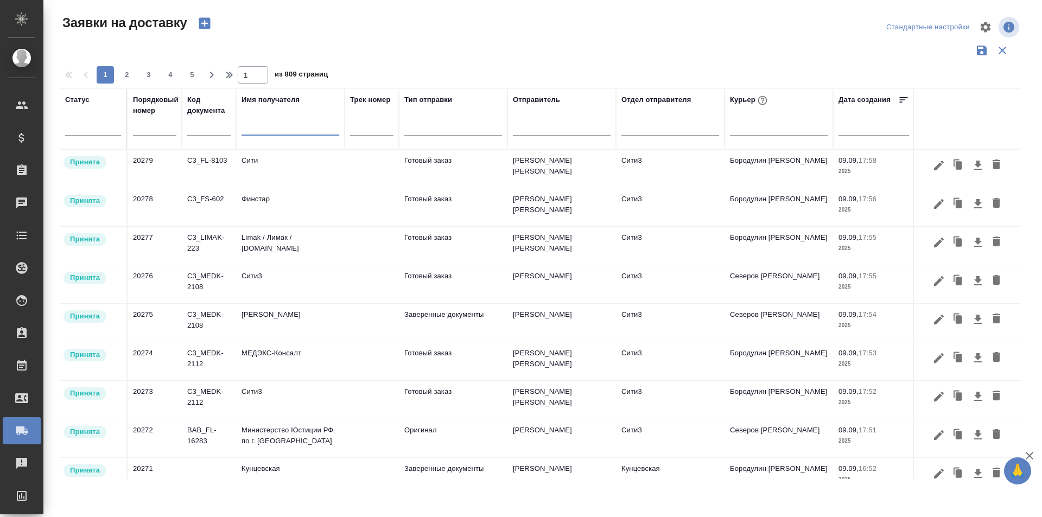
paste input "Pfizer"
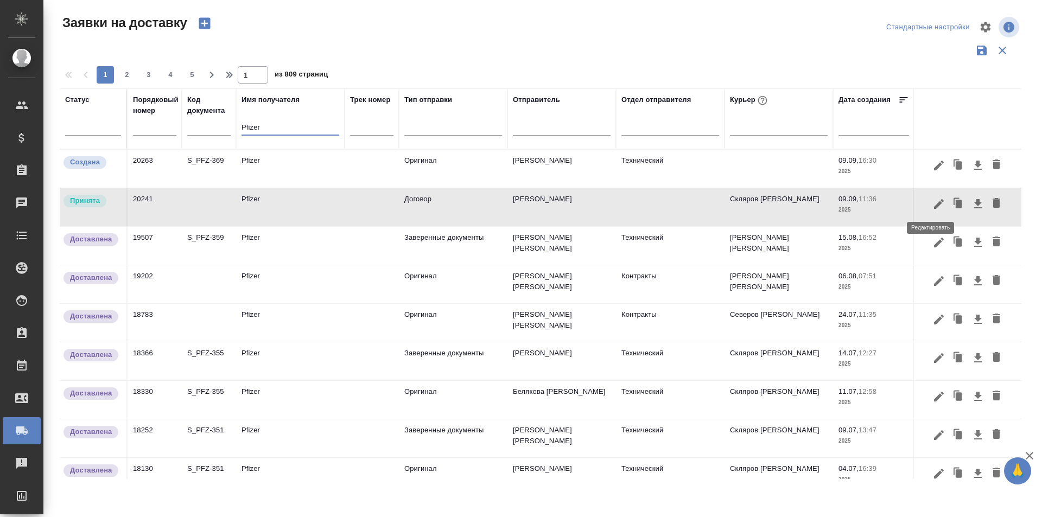
type input "Pfizer"
click at [935, 206] on icon "button" at bounding box center [938, 204] width 13 height 13
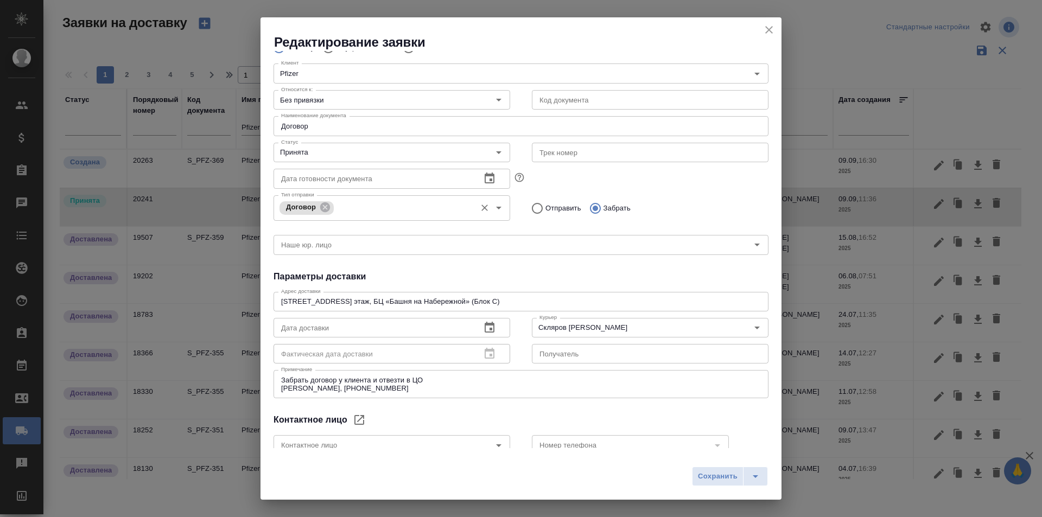
scroll to position [54, 0]
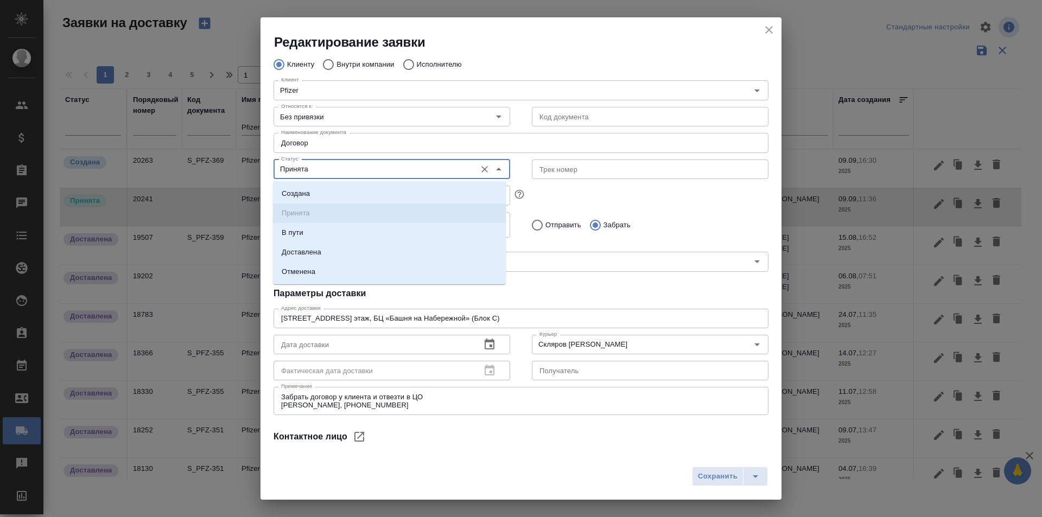
click at [343, 172] on input "Принята" at bounding box center [374, 169] width 194 height 13
click at [345, 249] on li "Доставлена" at bounding box center [389, 253] width 233 height 20
type input "Доставлена"
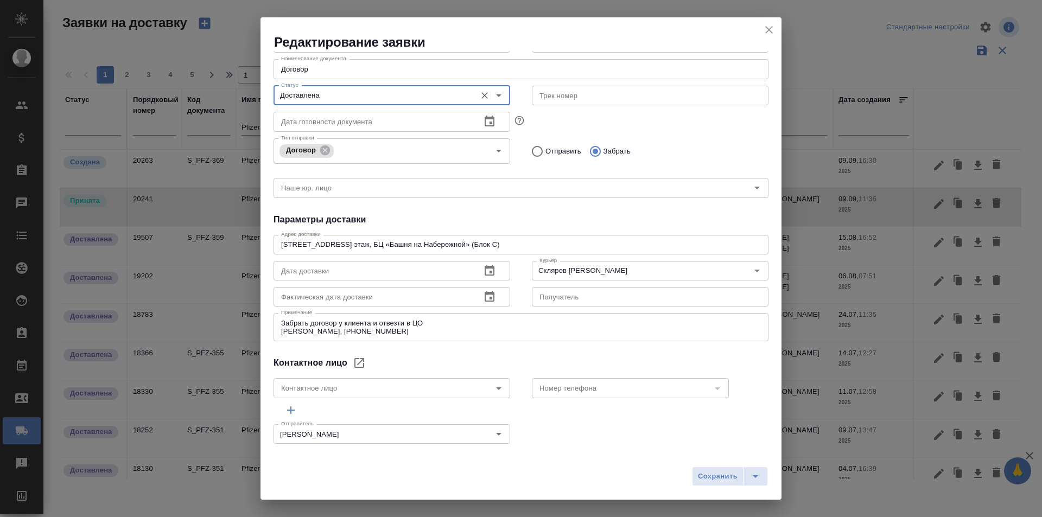
scroll to position [137, 0]
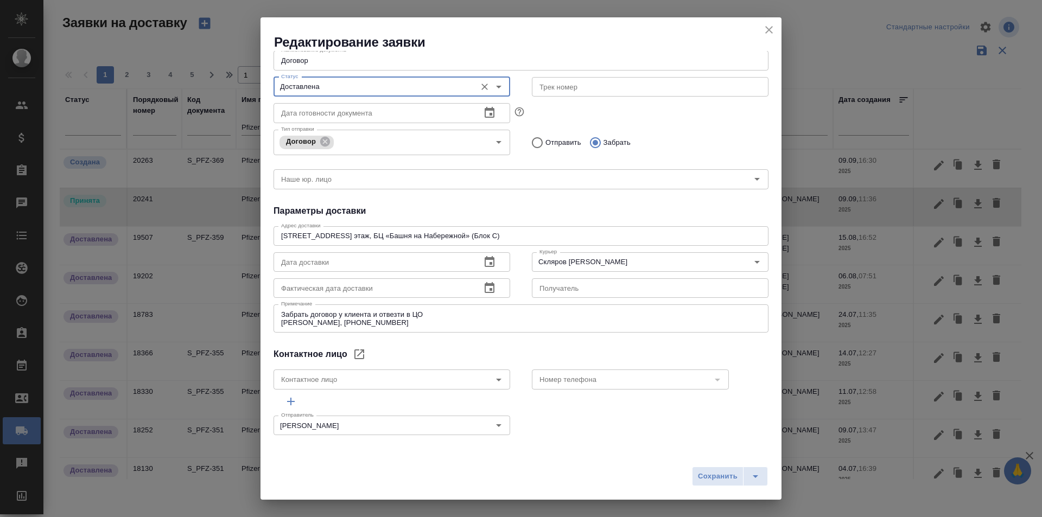
click at [485, 283] on icon "button" at bounding box center [489, 288] width 13 height 13
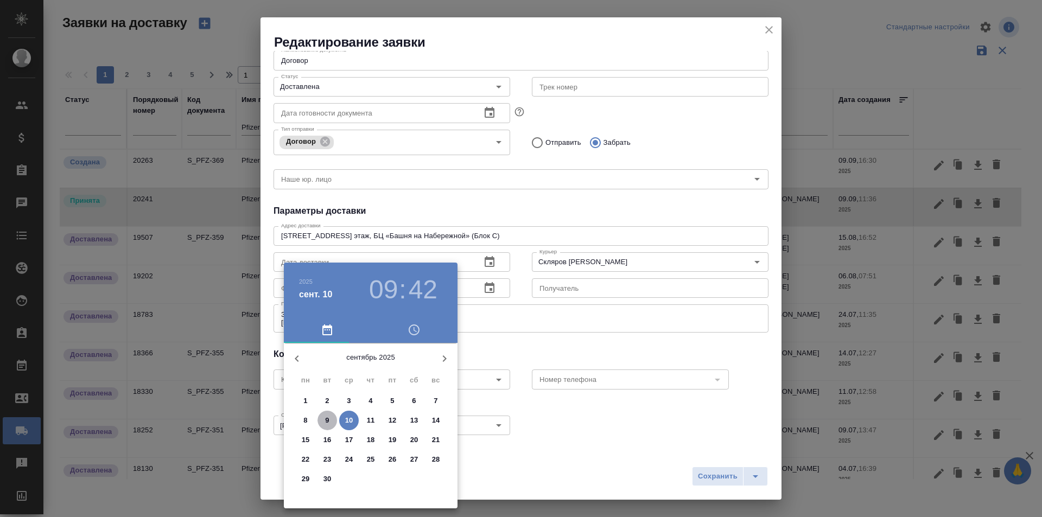
click at [328, 417] on p "9" at bounding box center [327, 420] width 4 height 11
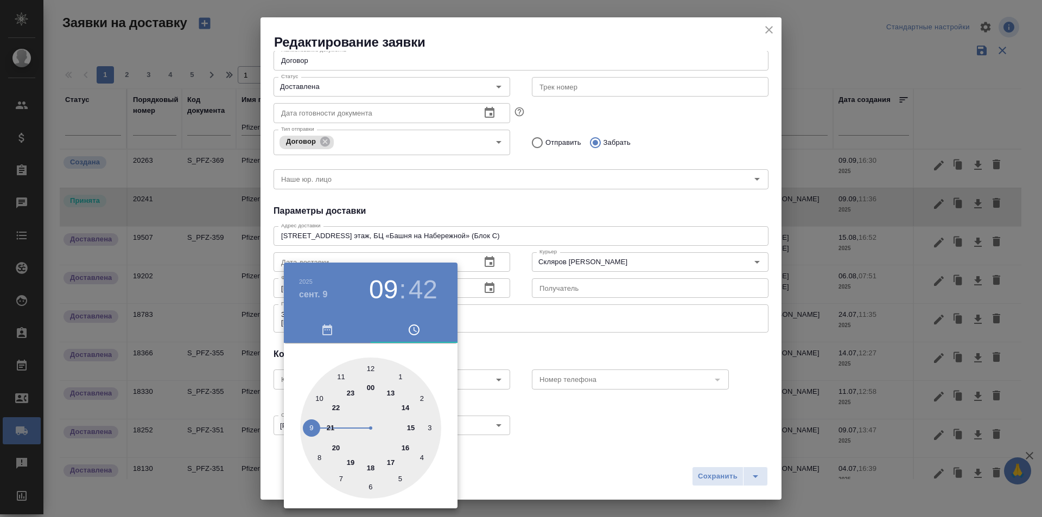
click at [411, 429] on div at bounding box center [370, 428] width 141 height 141
click at [403, 443] on div at bounding box center [370, 428] width 141 height 141
type input "[DATE] 15:19"
click at [608, 444] on div at bounding box center [521, 258] width 1042 height 517
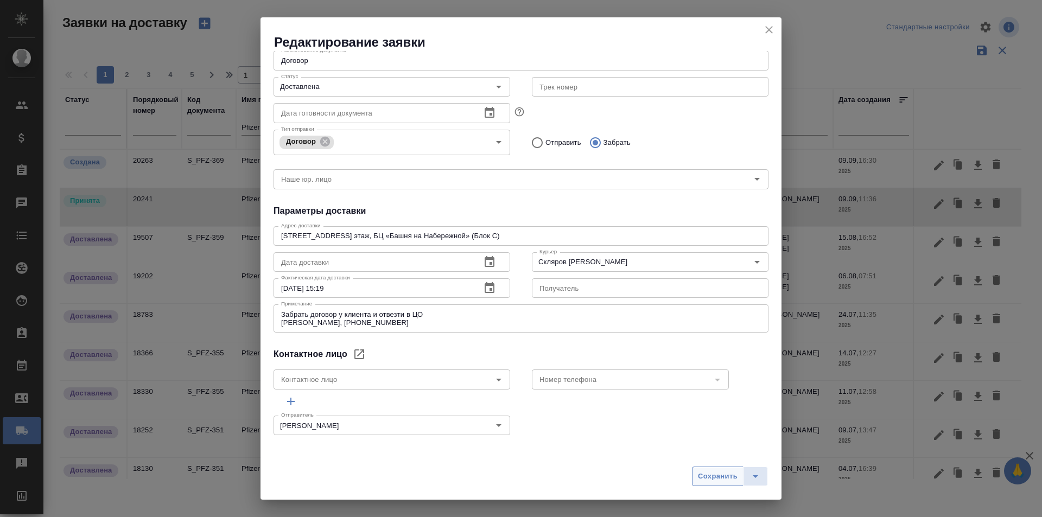
click at [706, 475] on span "Сохранить" at bounding box center [718, 476] width 40 height 12
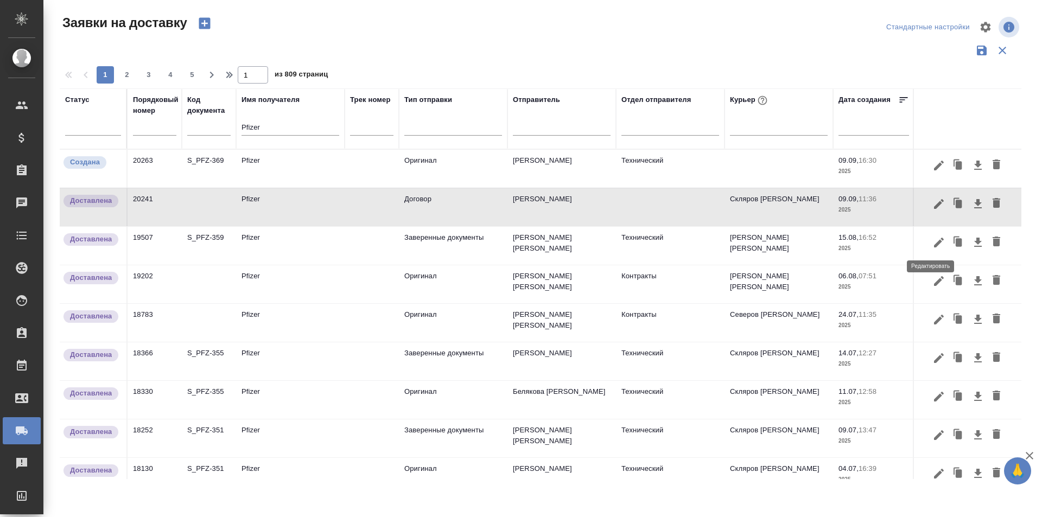
click at [934, 247] on icon "button" at bounding box center [938, 242] width 13 height 13
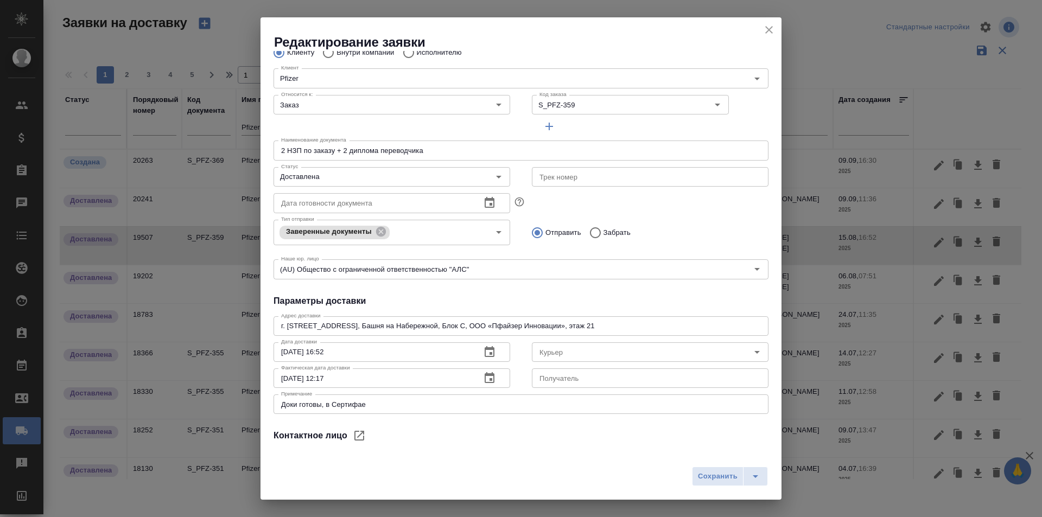
scroll to position [148, 0]
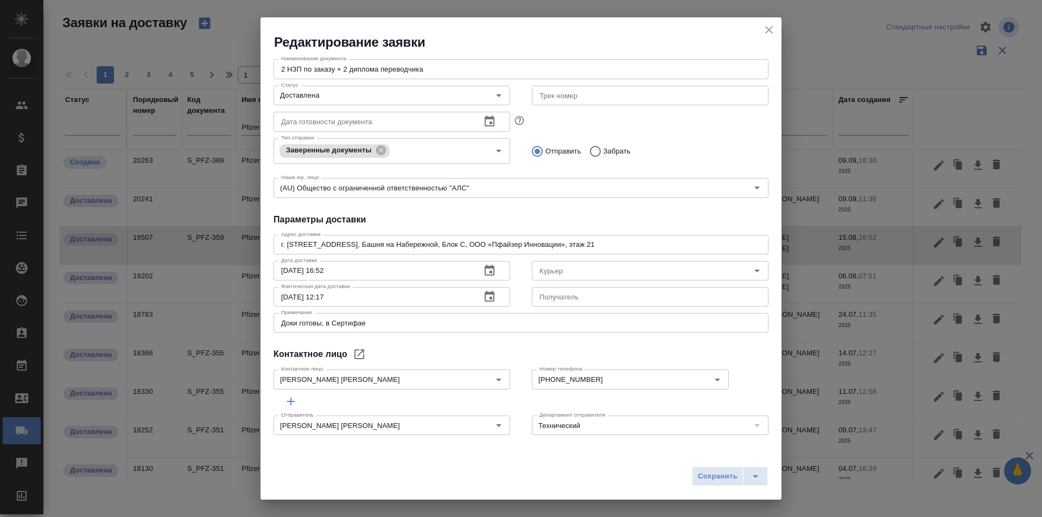
click at [770, 33] on icon "close" at bounding box center [768, 29] width 13 height 13
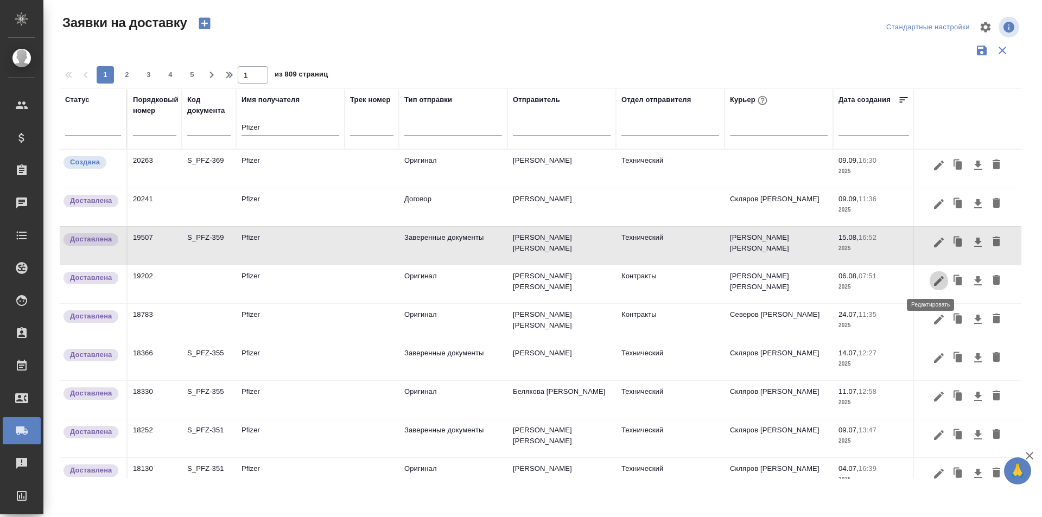
click at [932, 284] on icon "button" at bounding box center [938, 281] width 13 height 13
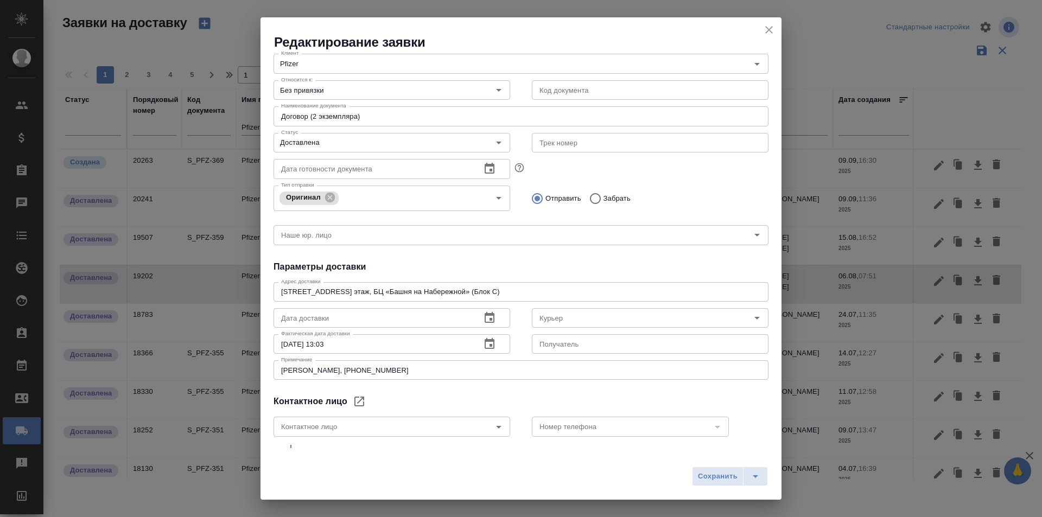
scroll to position [128, 0]
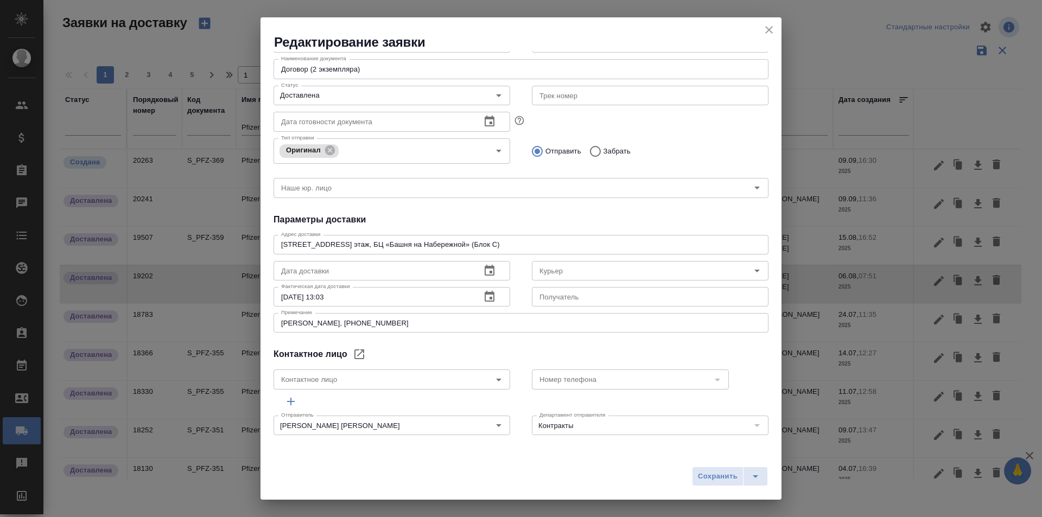
click at [770, 32] on icon "close" at bounding box center [768, 29] width 13 height 13
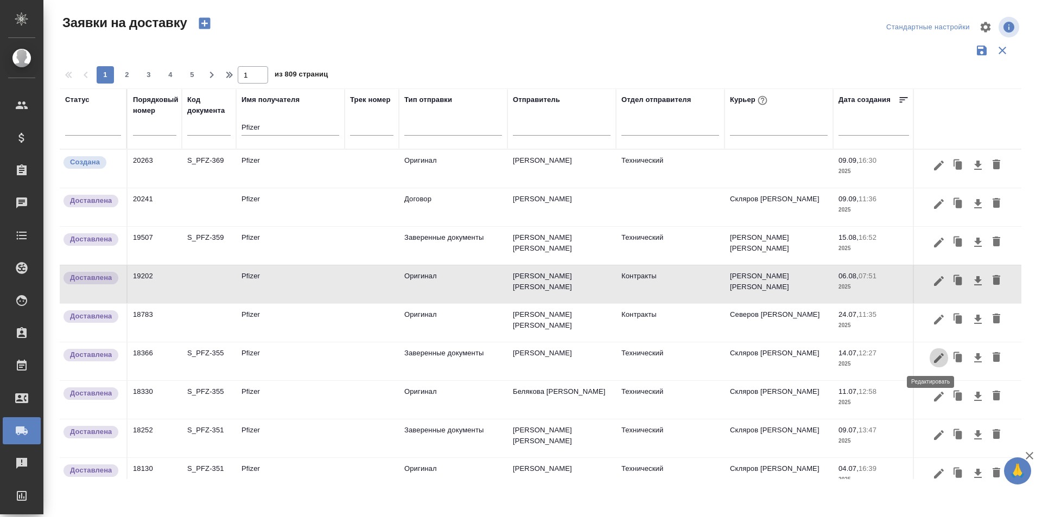
click at [932, 363] on icon "button" at bounding box center [938, 358] width 13 height 13
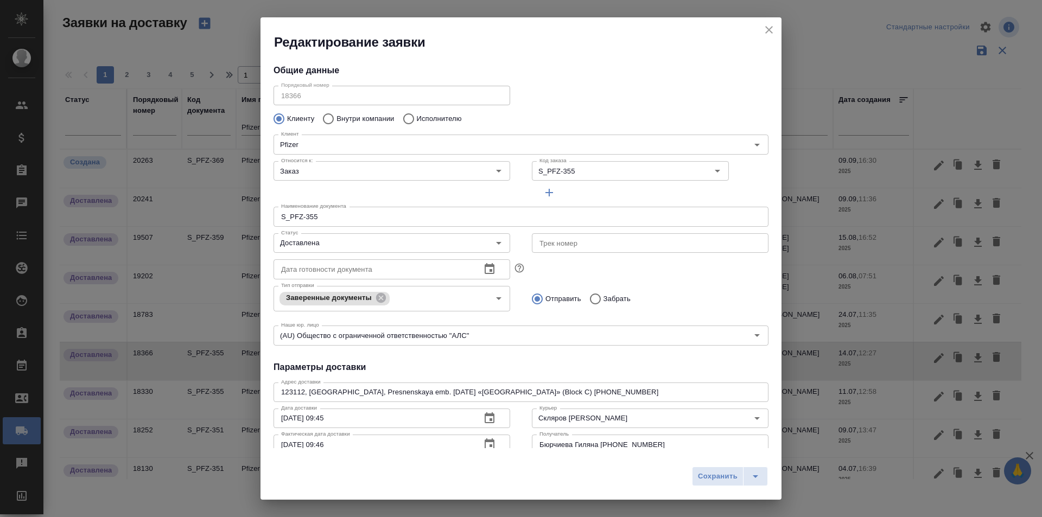
scroll to position [148, 0]
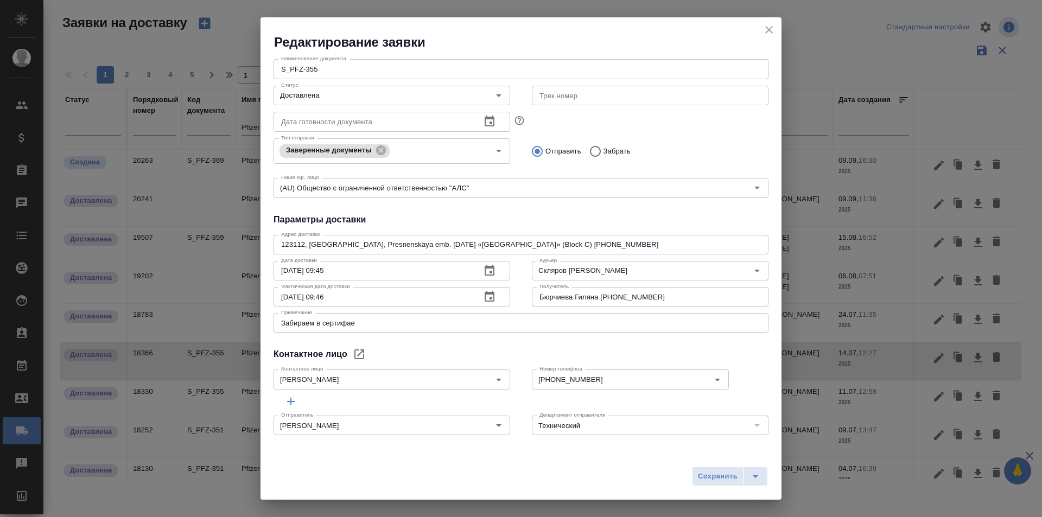
click at [768, 31] on icon "close" at bounding box center [769, 30] width 8 height 8
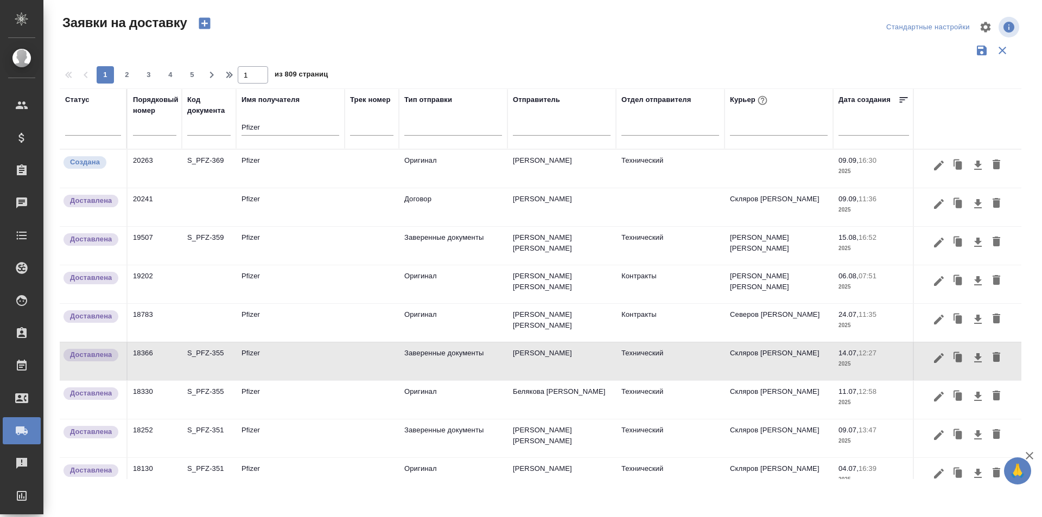
click at [932, 323] on icon "button" at bounding box center [938, 319] width 13 height 13
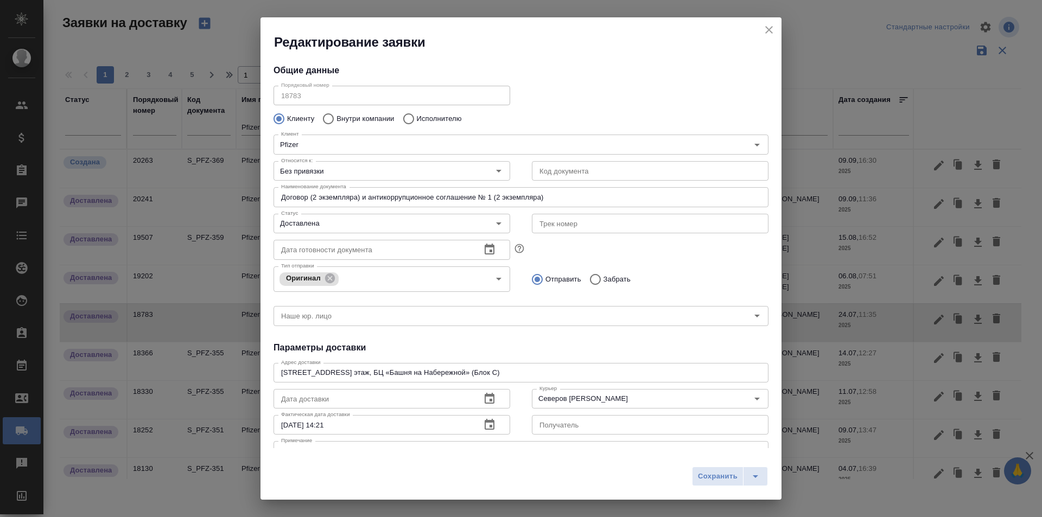
scroll to position [128, 0]
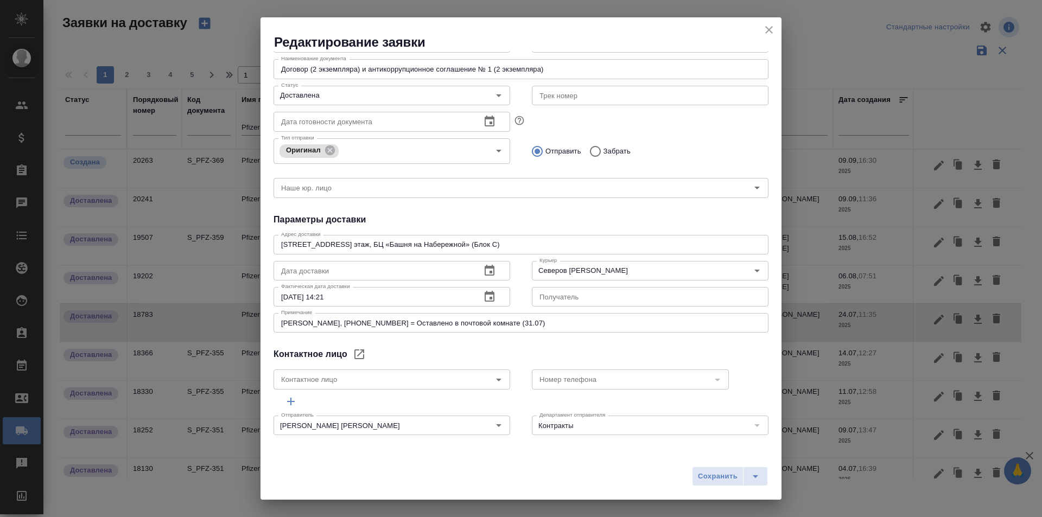
click at [765, 27] on icon "close" at bounding box center [768, 29] width 13 height 13
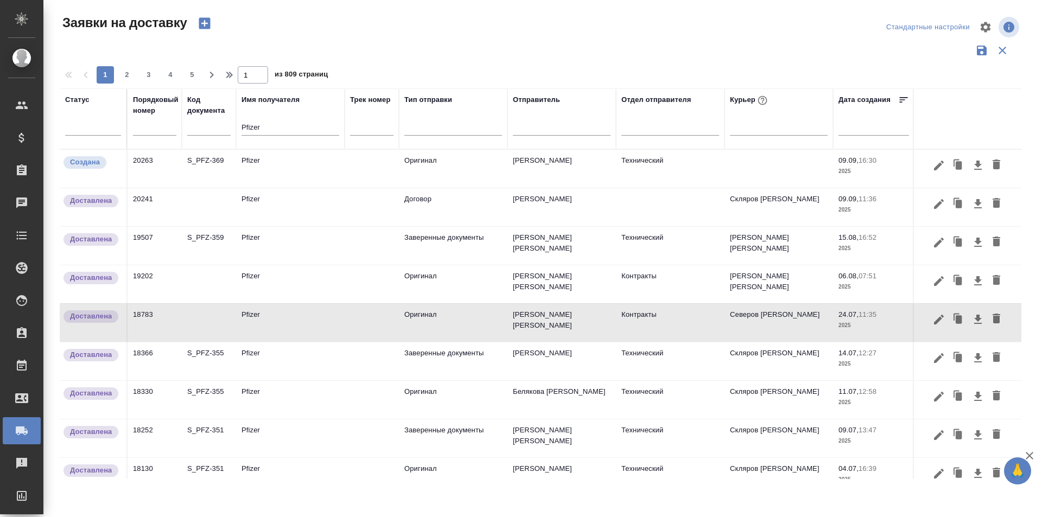
click at [929, 405] on button "button" at bounding box center [938, 396] width 18 height 21
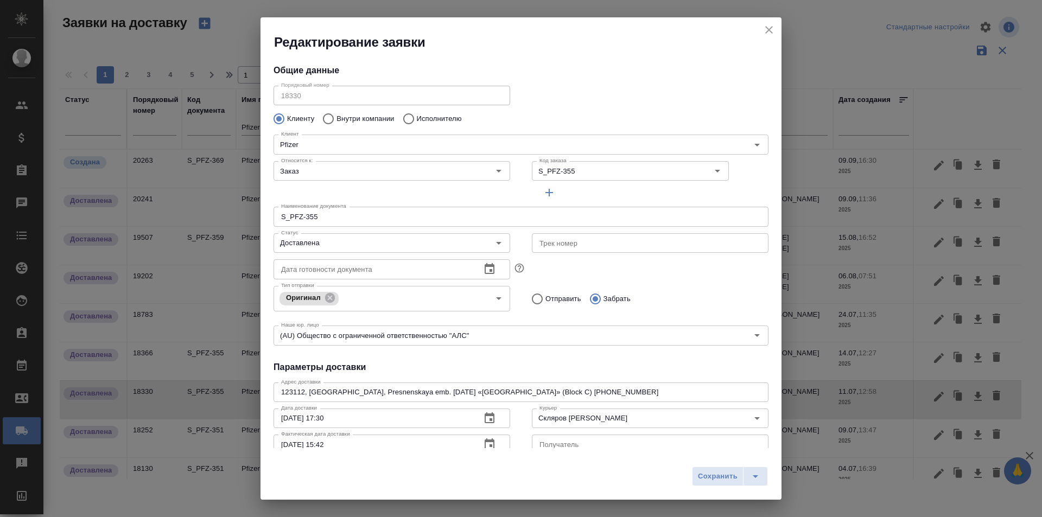
scroll to position [156, 0]
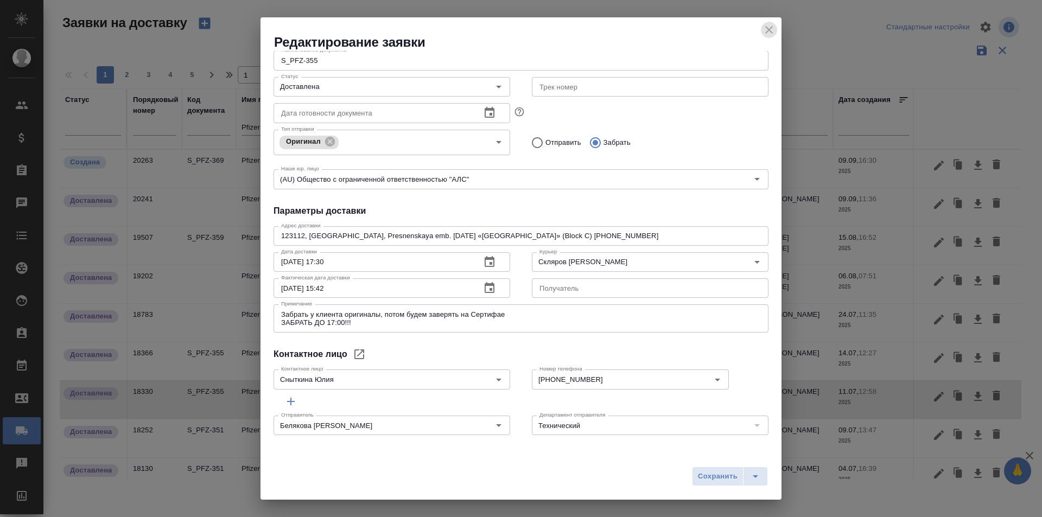
click at [773, 34] on icon "close" at bounding box center [768, 29] width 13 height 13
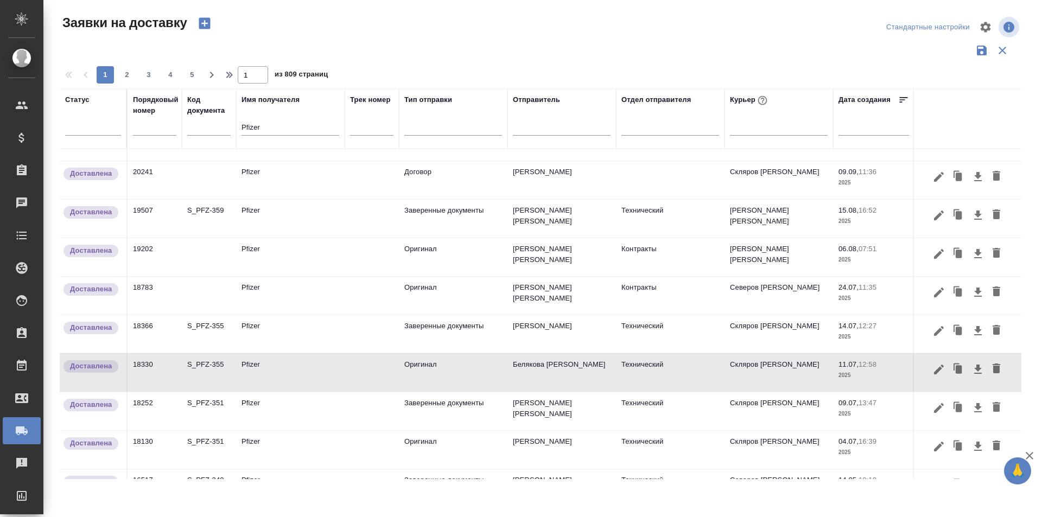
scroll to position [0, 0]
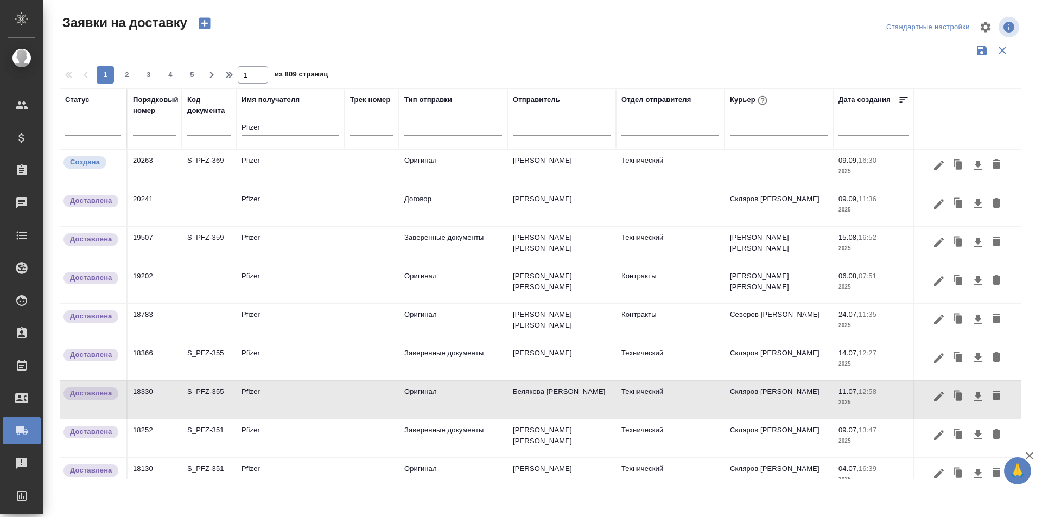
click at [308, 125] on input "Pfizer" at bounding box center [290, 129] width 98 height 14
click at [167, 133] on input "text" at bounding box center [154, 127] width 43 height 15
paste input "20212"
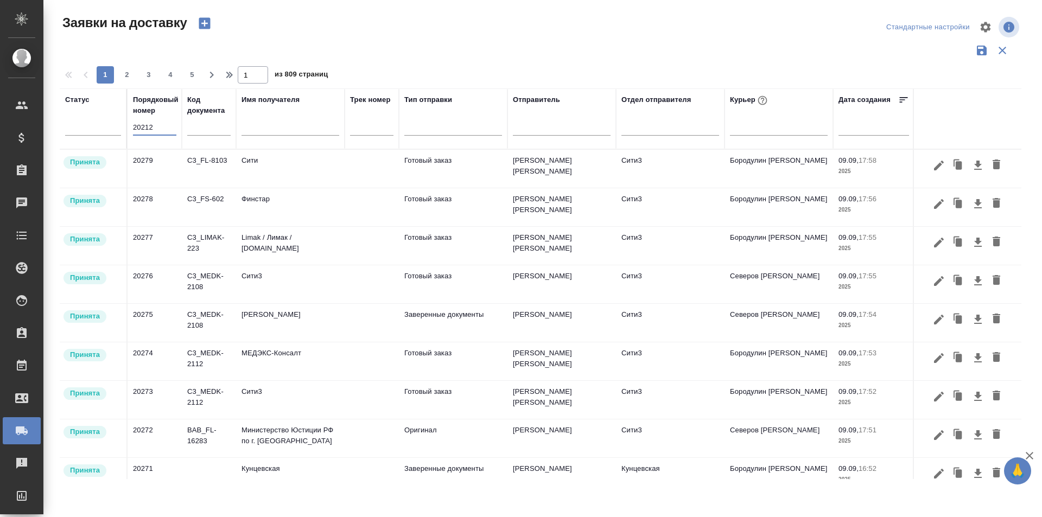
type input "20212"
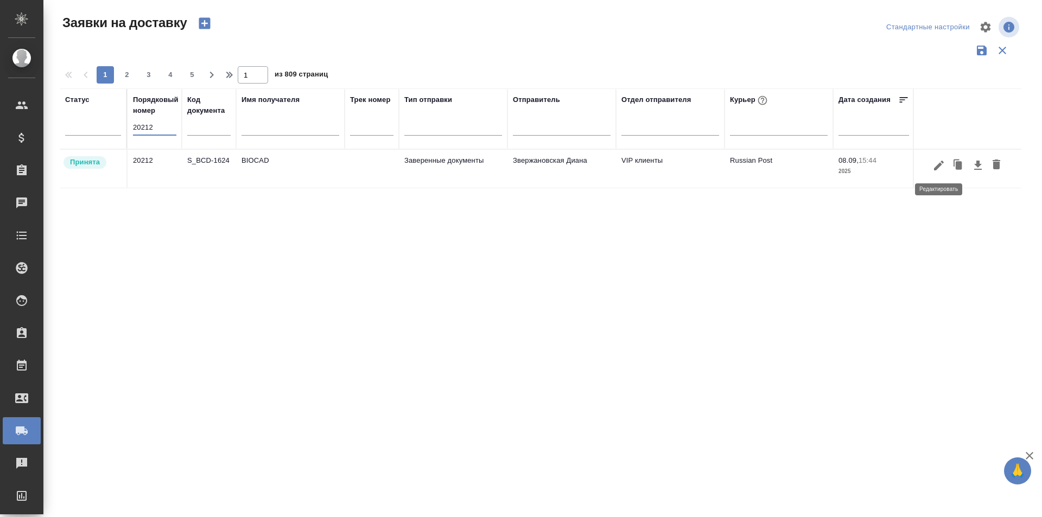
click at [939, 169] on icon "button" at bounding box center [938, 165] width 13 height 13
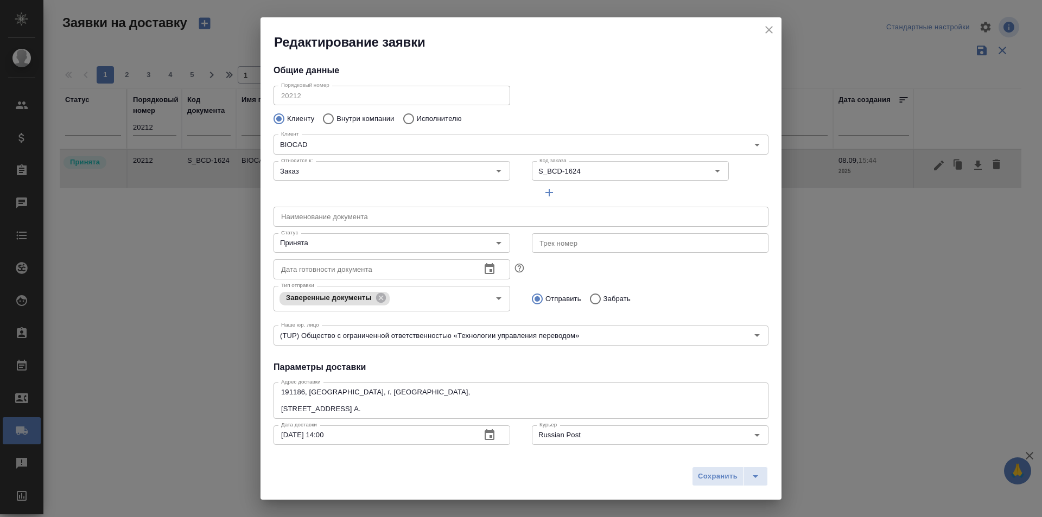
type input "[PERSON_NAME]"
type input "+7(921) 750-49-12"
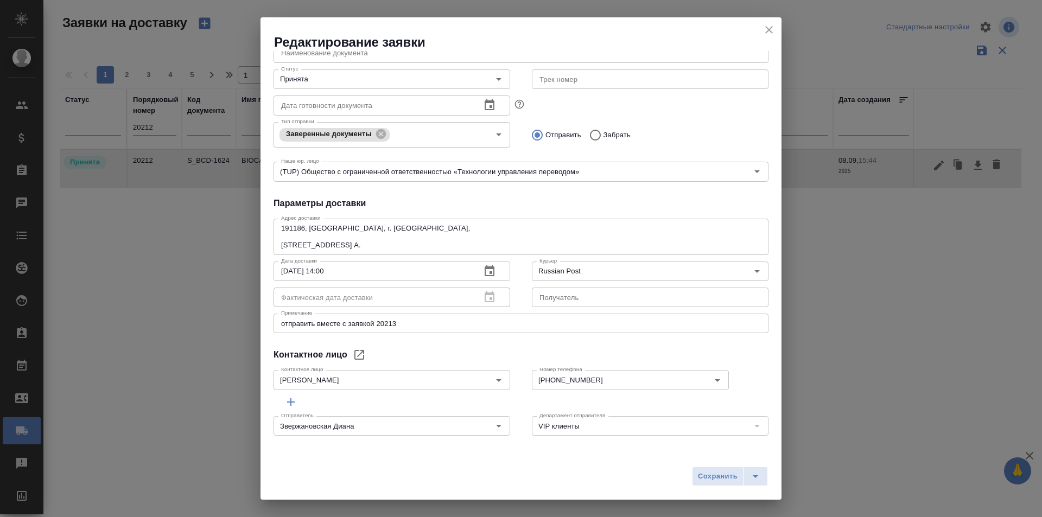
scroll to position [164, 0]
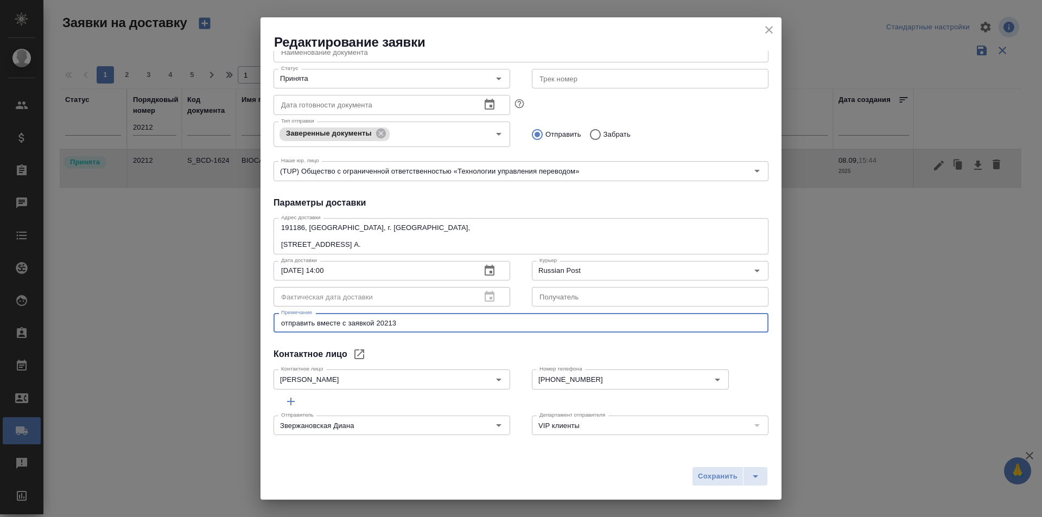
click at [396, 324] on textarea "отправить вместе с заявкой 20213" at bounding box center [521, 323] width 480 height 8
click at [766, 29] on icon "close" at bounding box center [768, 29] width 13 height 13
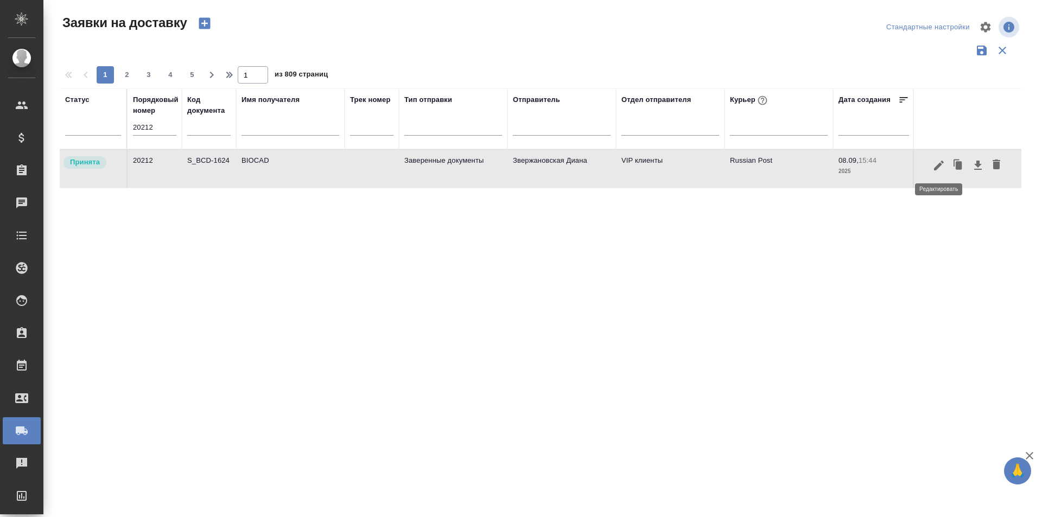
click at [932, 167] on button "button" at bounding box center [938, 165] width 18 height 21
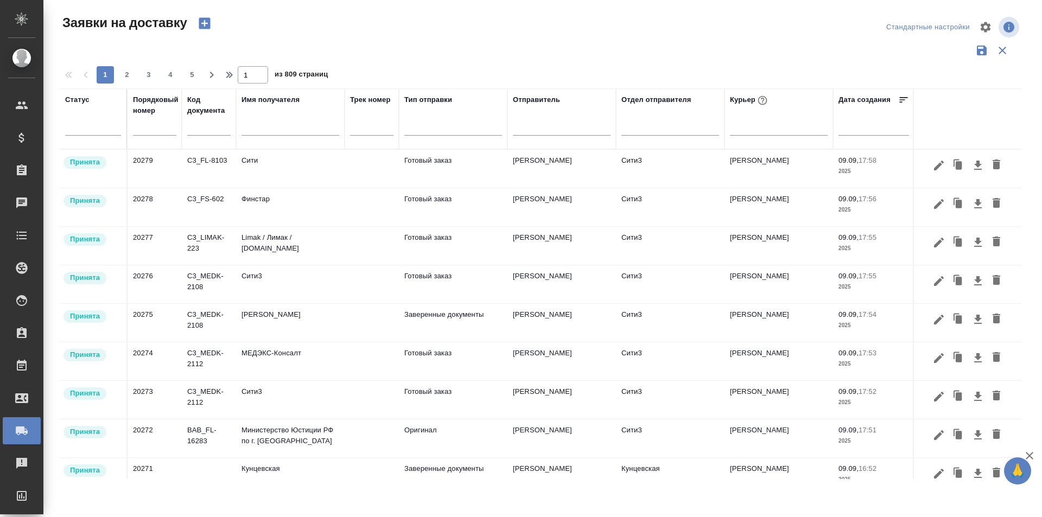
click at [158, 131] on input "text" at bounding box center [154, 127] width 43 height 15
paste input "20213"
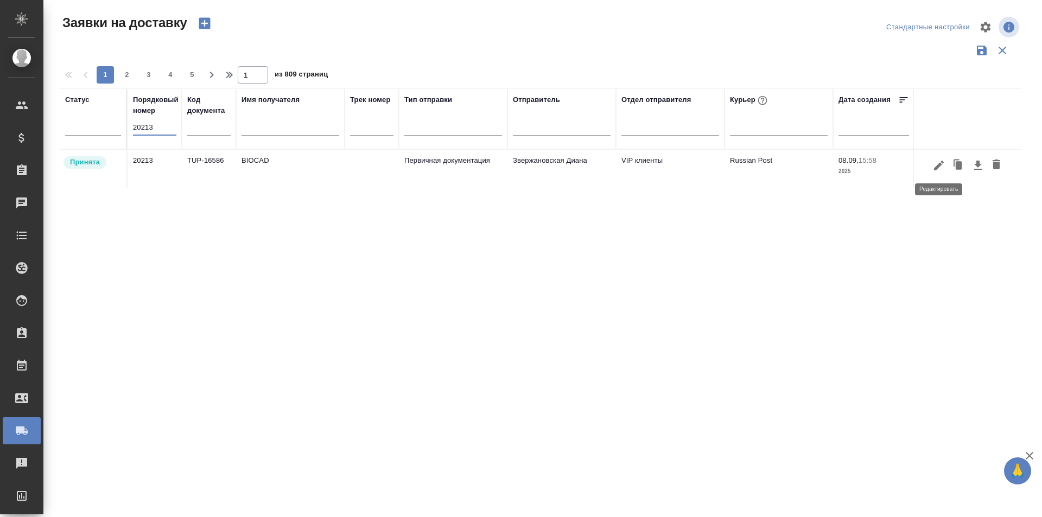
type input "20213"
click at [943, 163] on icon "button" at bounding box center [939, 165] width 10 height 10
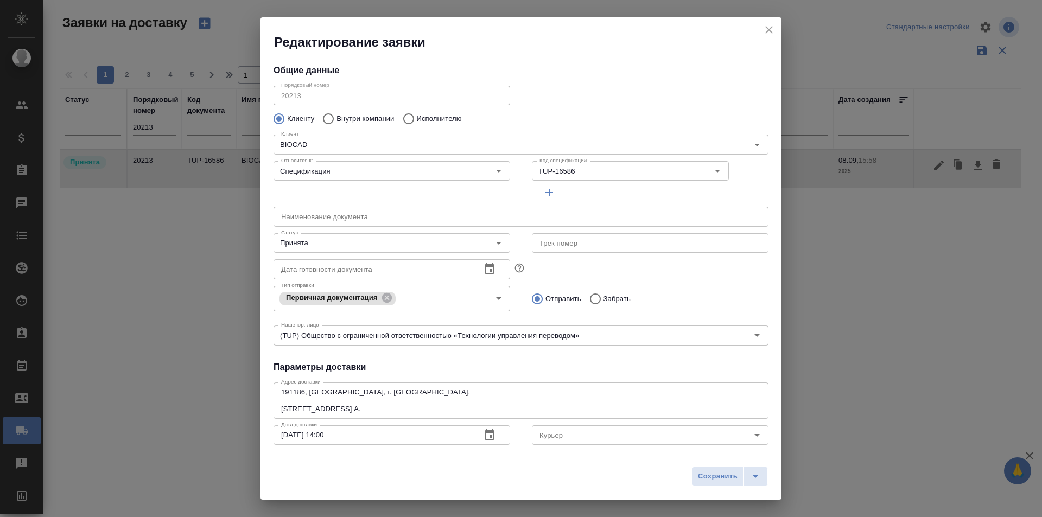
type input "Russian Post"
type input "[PERSON_NAME]"
type input "[PHONE_NUMBER], доб. 6707"
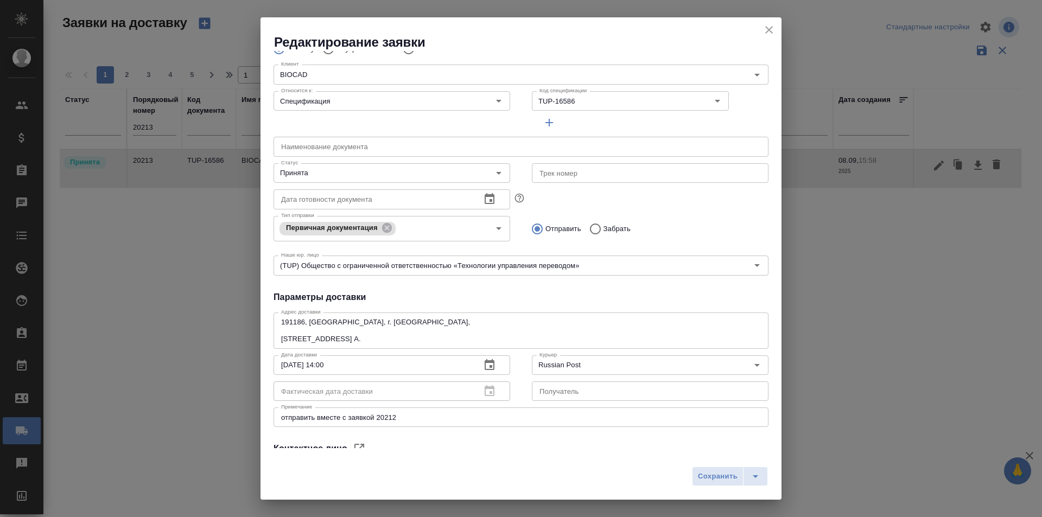
scroll to position [54, 0]
